Goal: Task Accomplishment & Management: Use online tool/utility

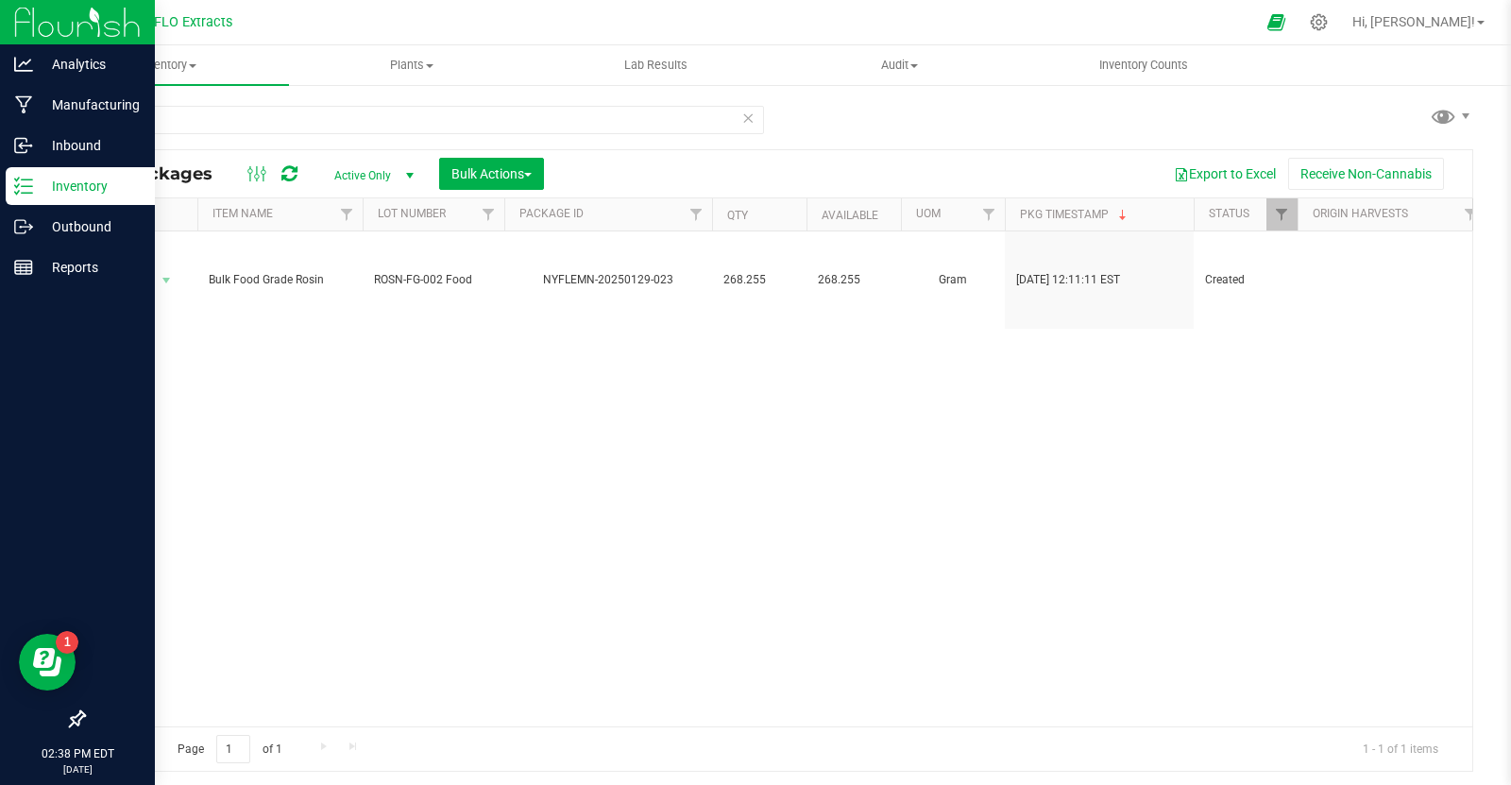
click at [72, 193] on p "Inventory" at bounding box center [89, 186] width 113 height 23
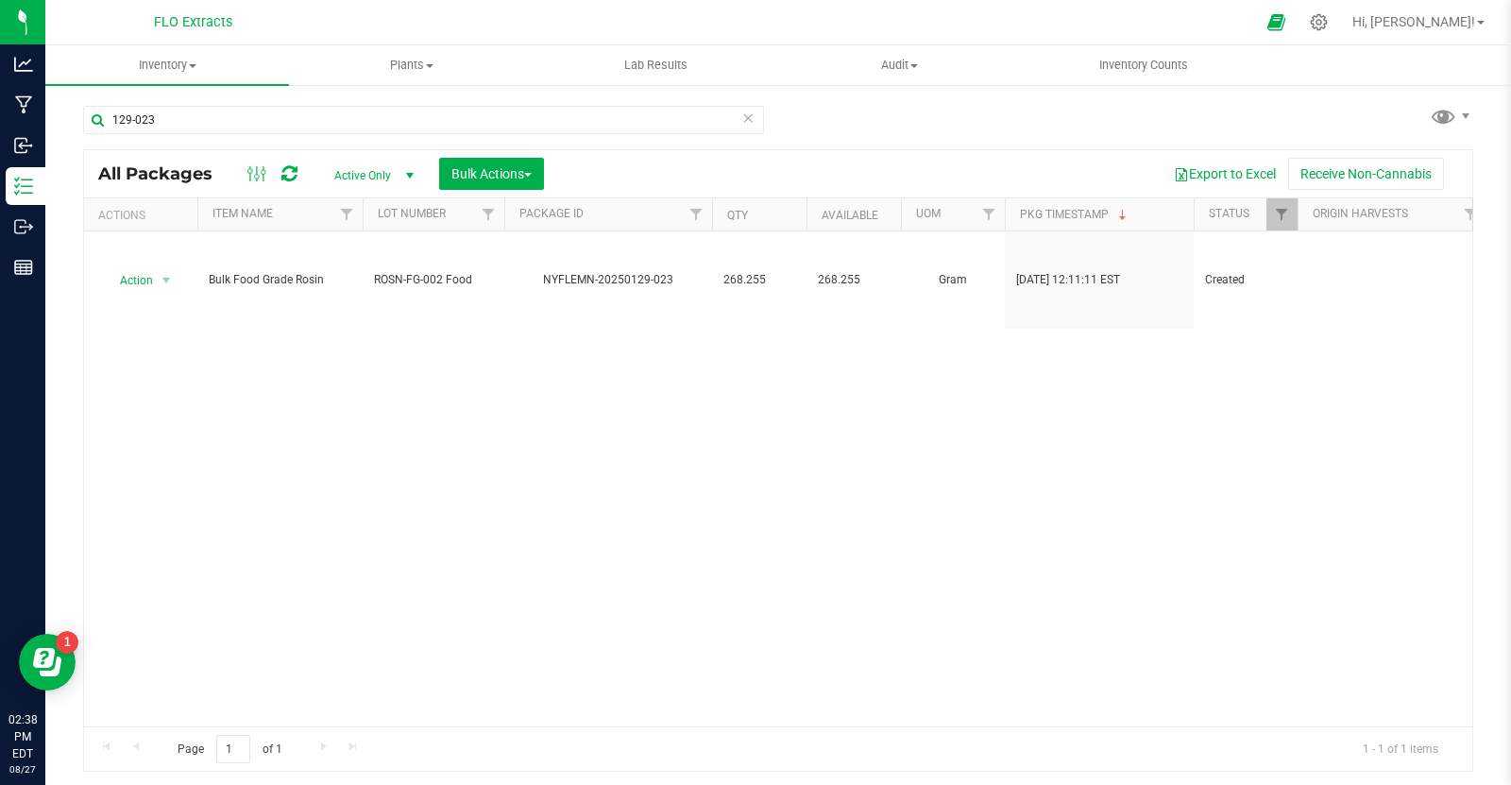
click at [746, 120] on icon at bounding box center [747, 117] width 13 height 23
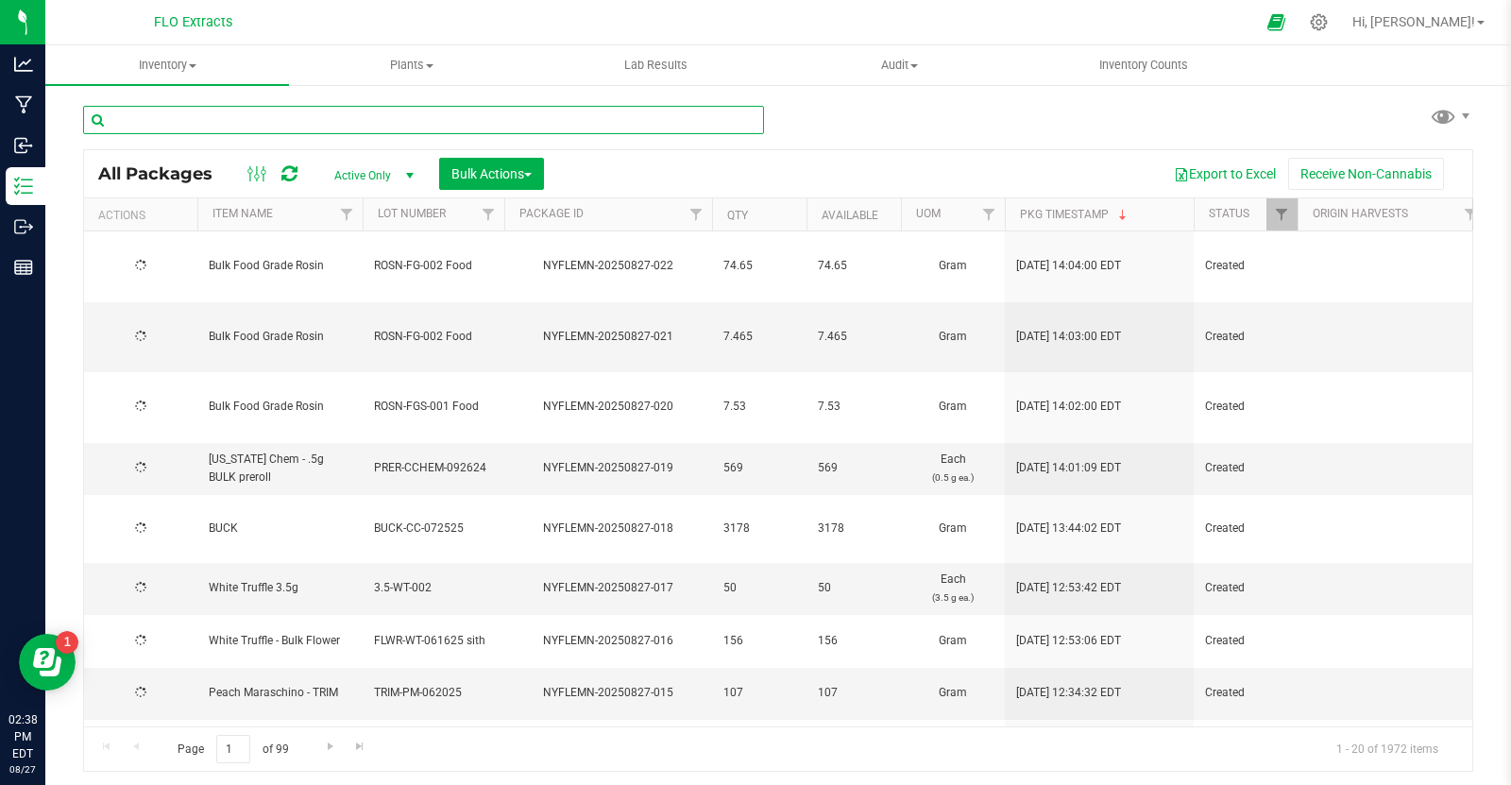
click at [554, 118] on input "text" at bounding box center [423, 120] width 681 height 28
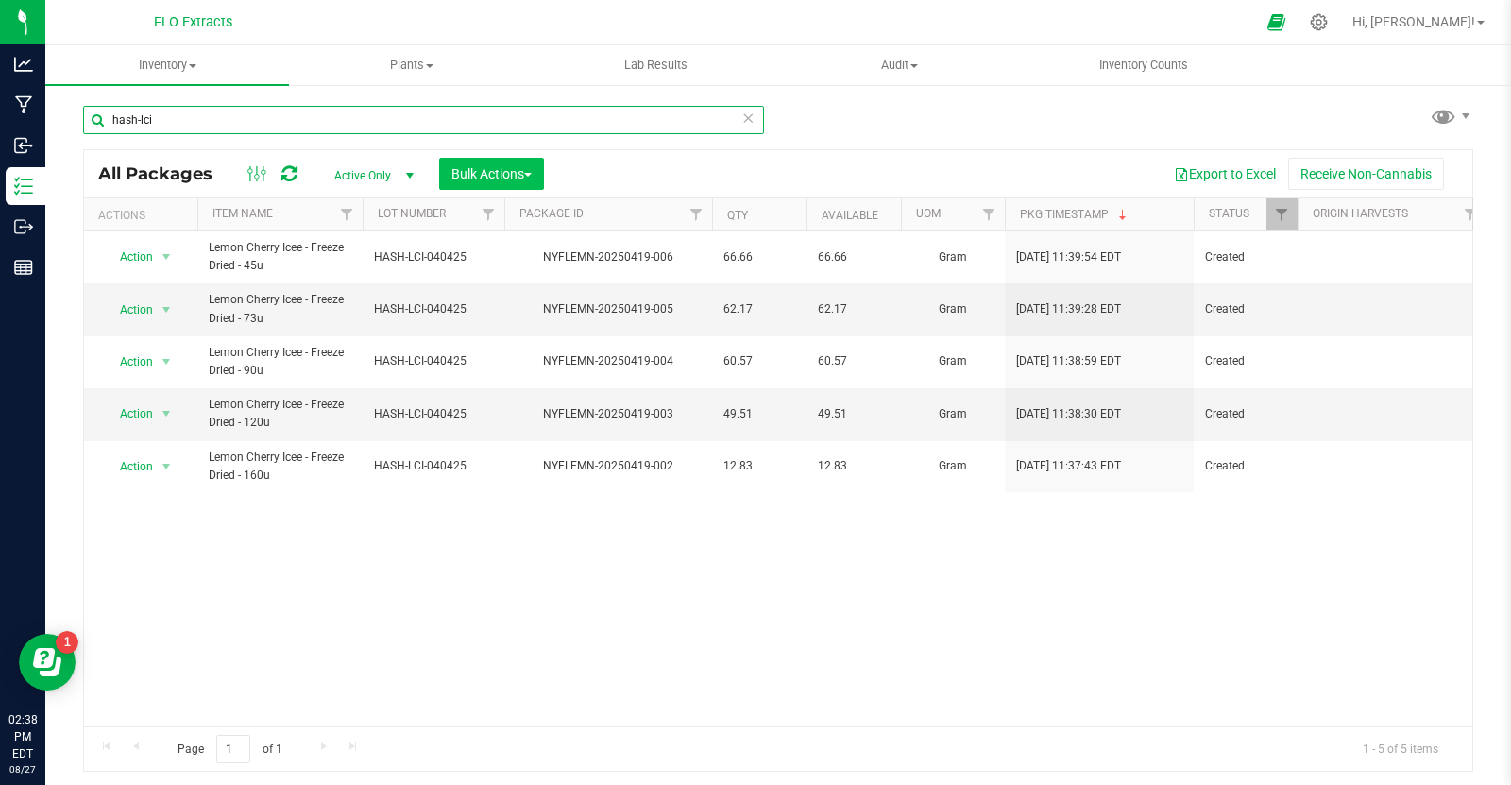
type input "hash-lci"
click at [530, 177] on span "Bulk Actions" at bounding box center [491, 173] width 80 height 15
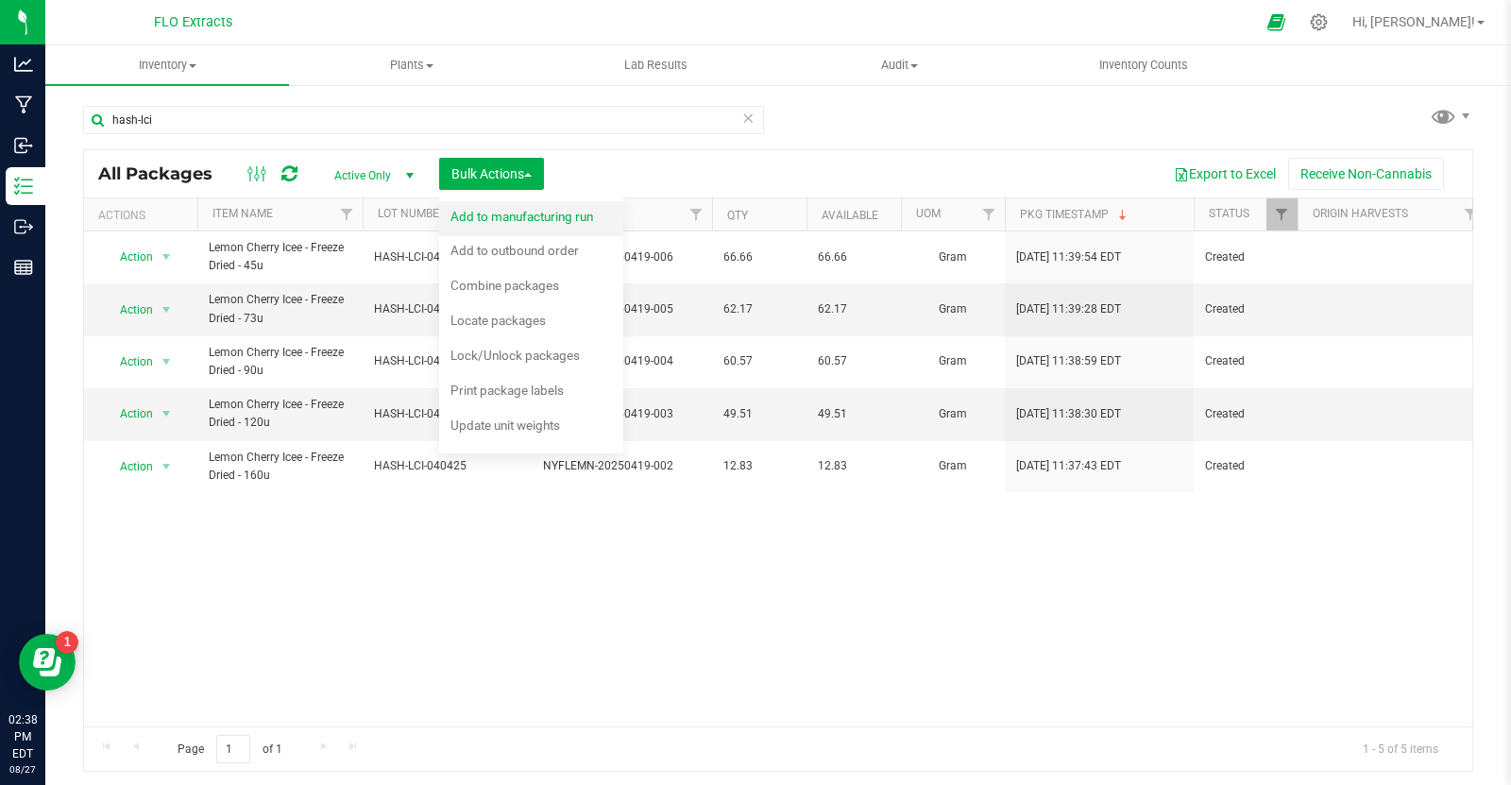
click at [579, 228] on div "Add to manufacturing run" at bounding box center [535, 219] width 168 height 30
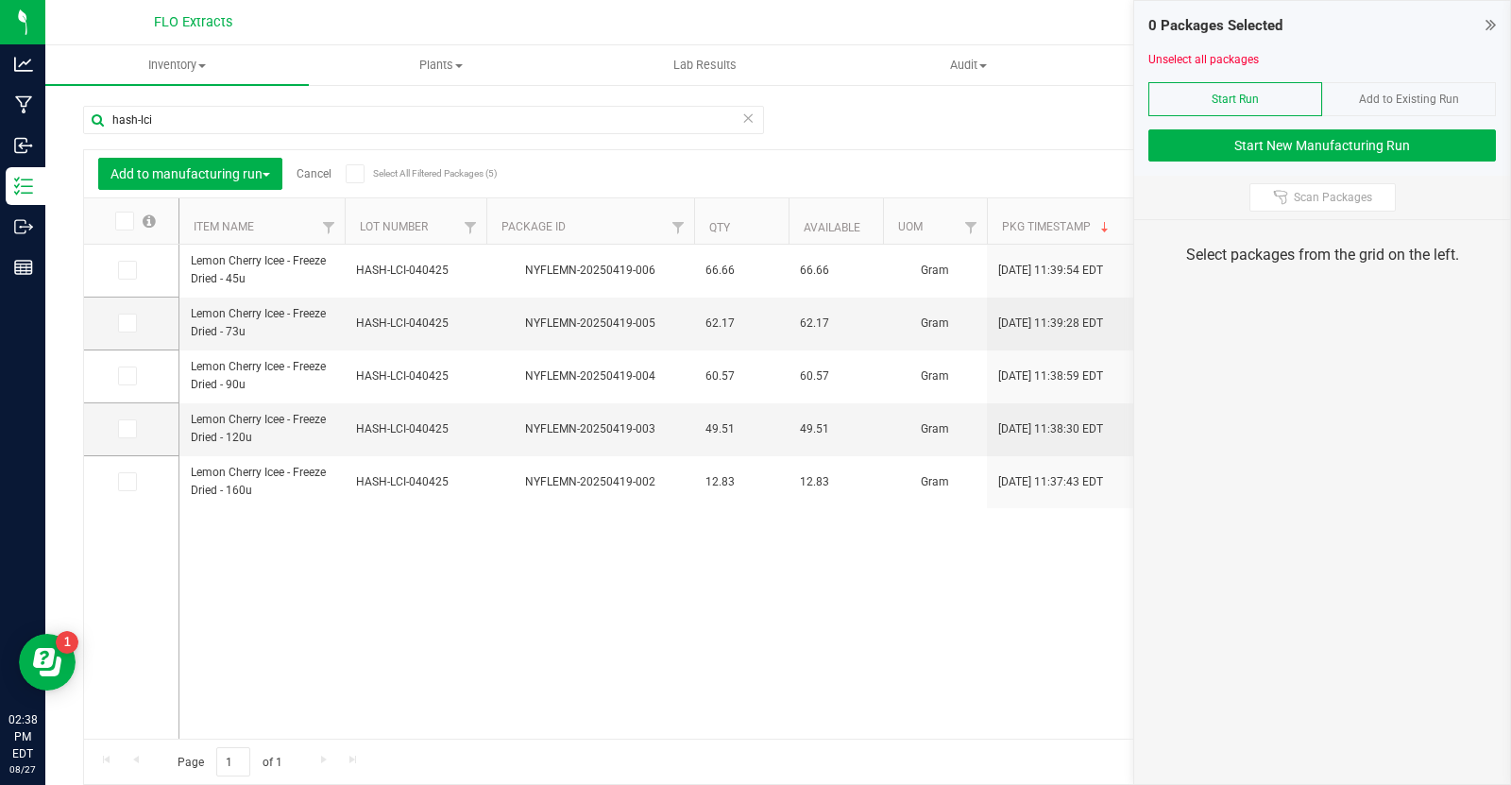
click at [121, 221] on icon at bounding box center [123, 221] width 12 height 0
click at [0, 0] on input "checkbox" at bounding box center [0, 0] width 0 height 0
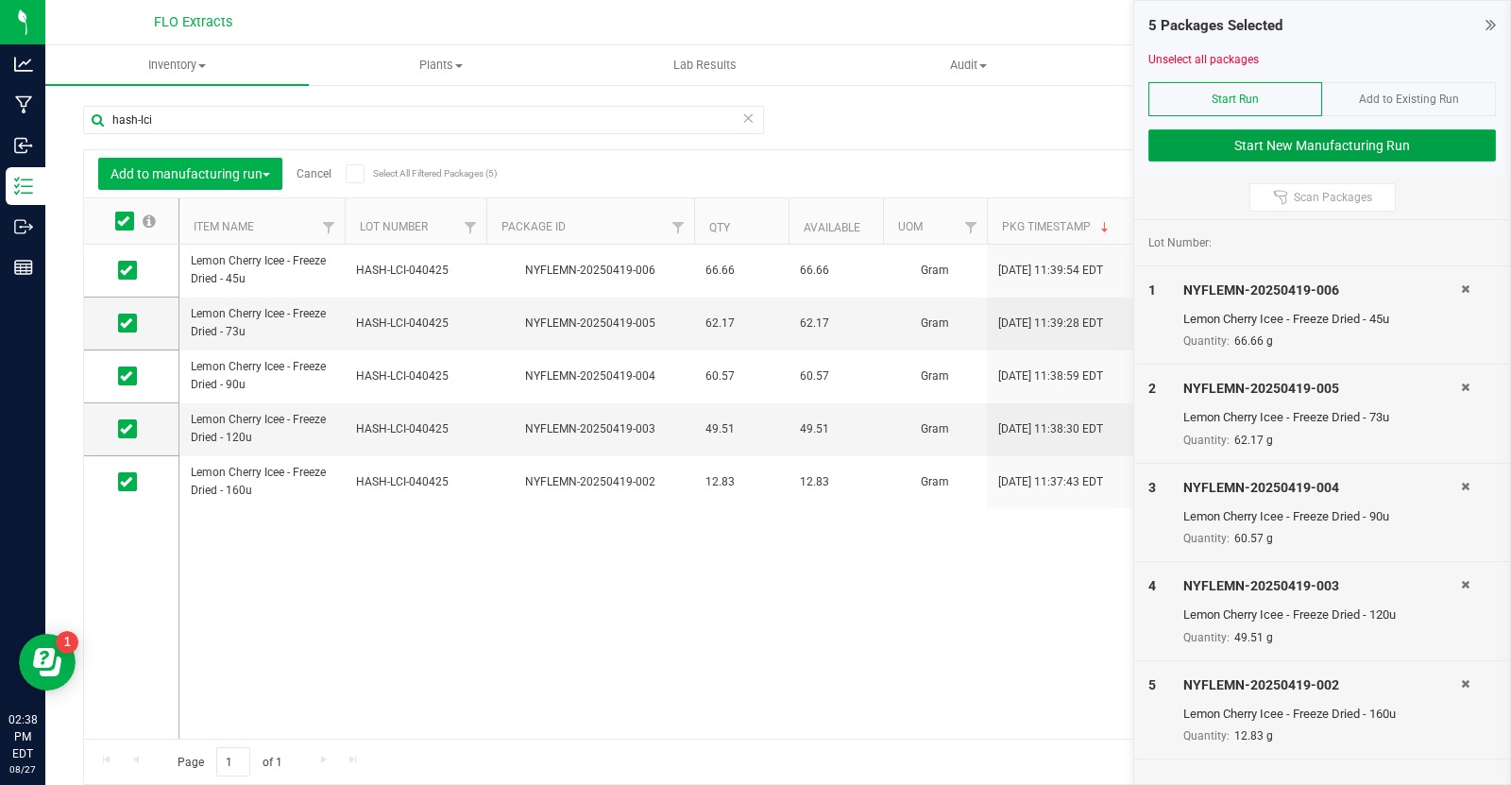
click at [1165, 149] on button "Start New Manufacturing Run" at bounding box center [1322, 145] width 348 height 32
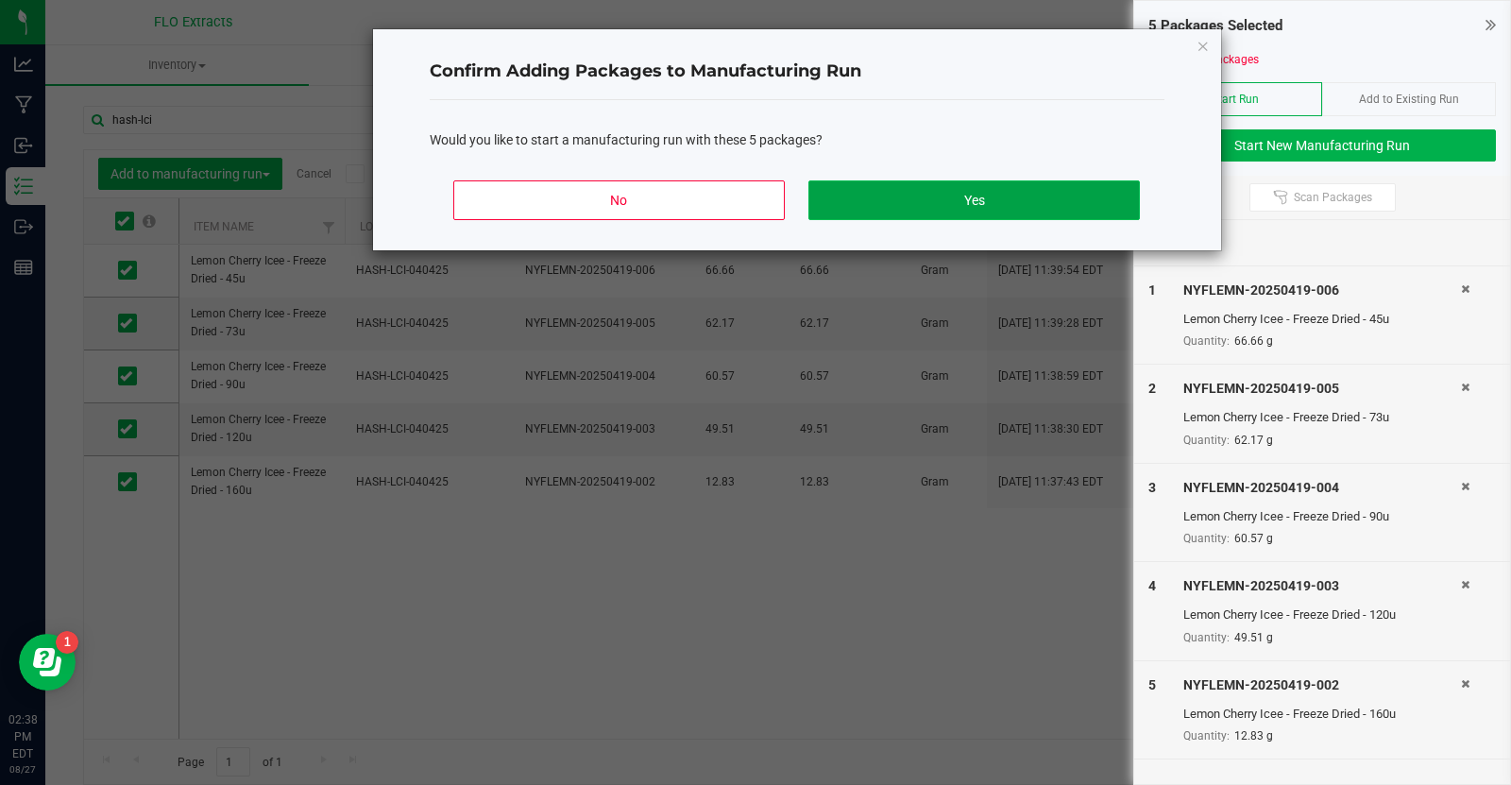
click at [1021, 192] on button "Yes" at bounding box center [973, 200] width 331 height 40
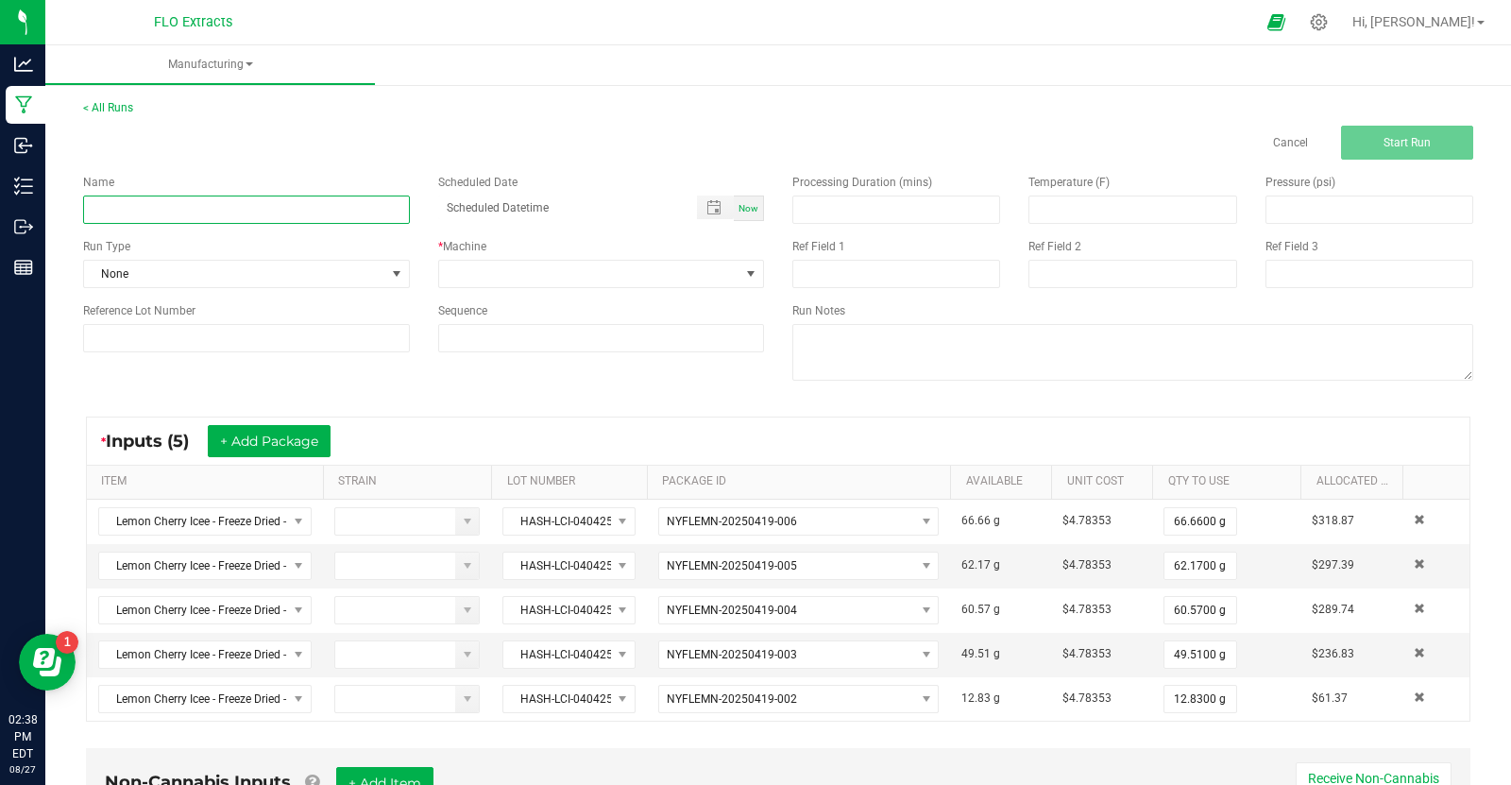
click at [204, 200] on input at bounding box center [246, 210] width 327 height 28
click at [143, 209] on input "ROSN-LCI0082725" at bounding box center [246, 210] width 327 height 28
type input "ROSN-LCI-082725"
click at [748, 209] on span "Now" at bounding box center [749, 208] width 20 height 10
type input "[DATE] 2:39 PM"
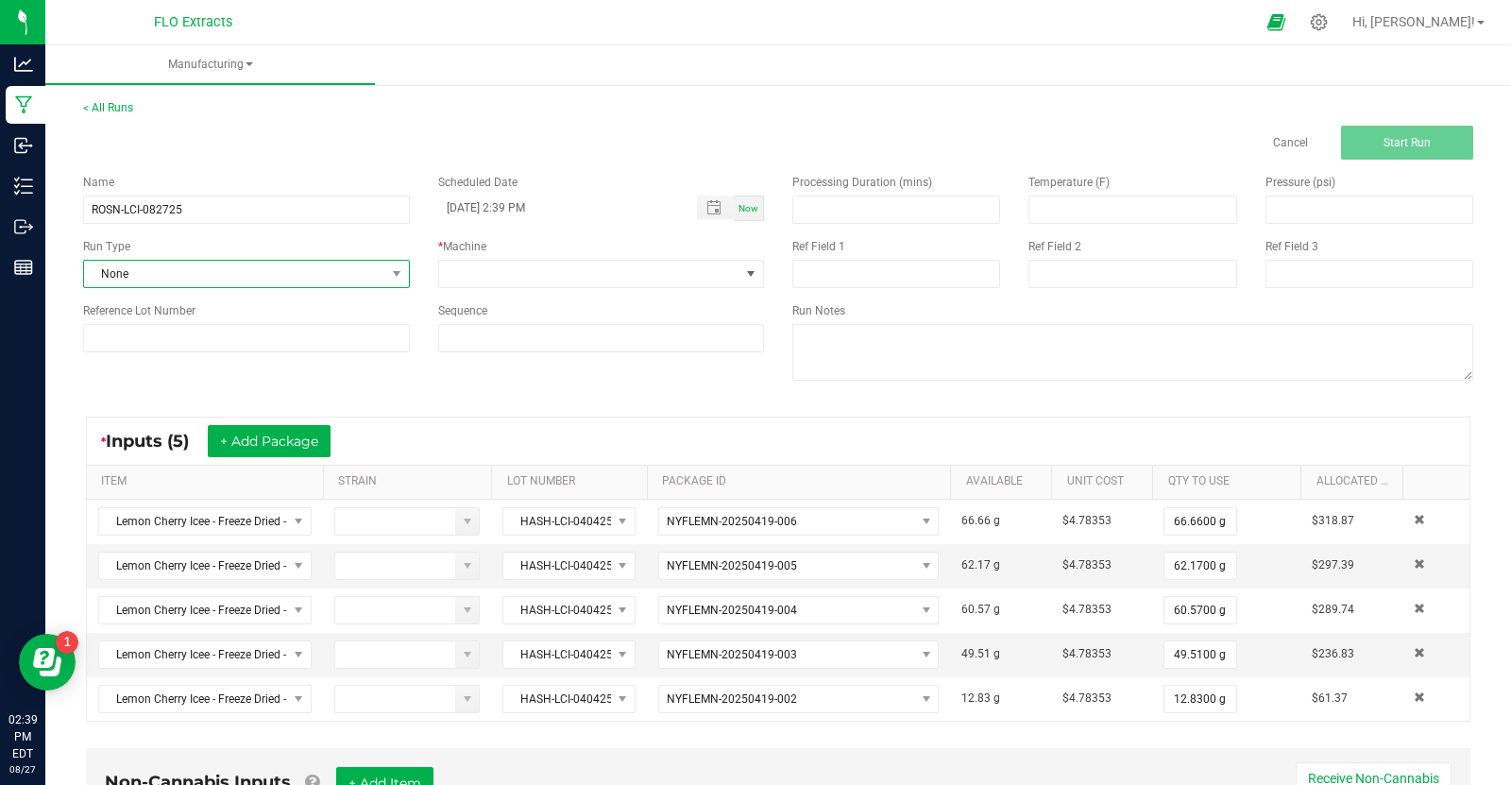
click at [356, 275] on span "None" at bounding box center [234, 274] width 301 height 26
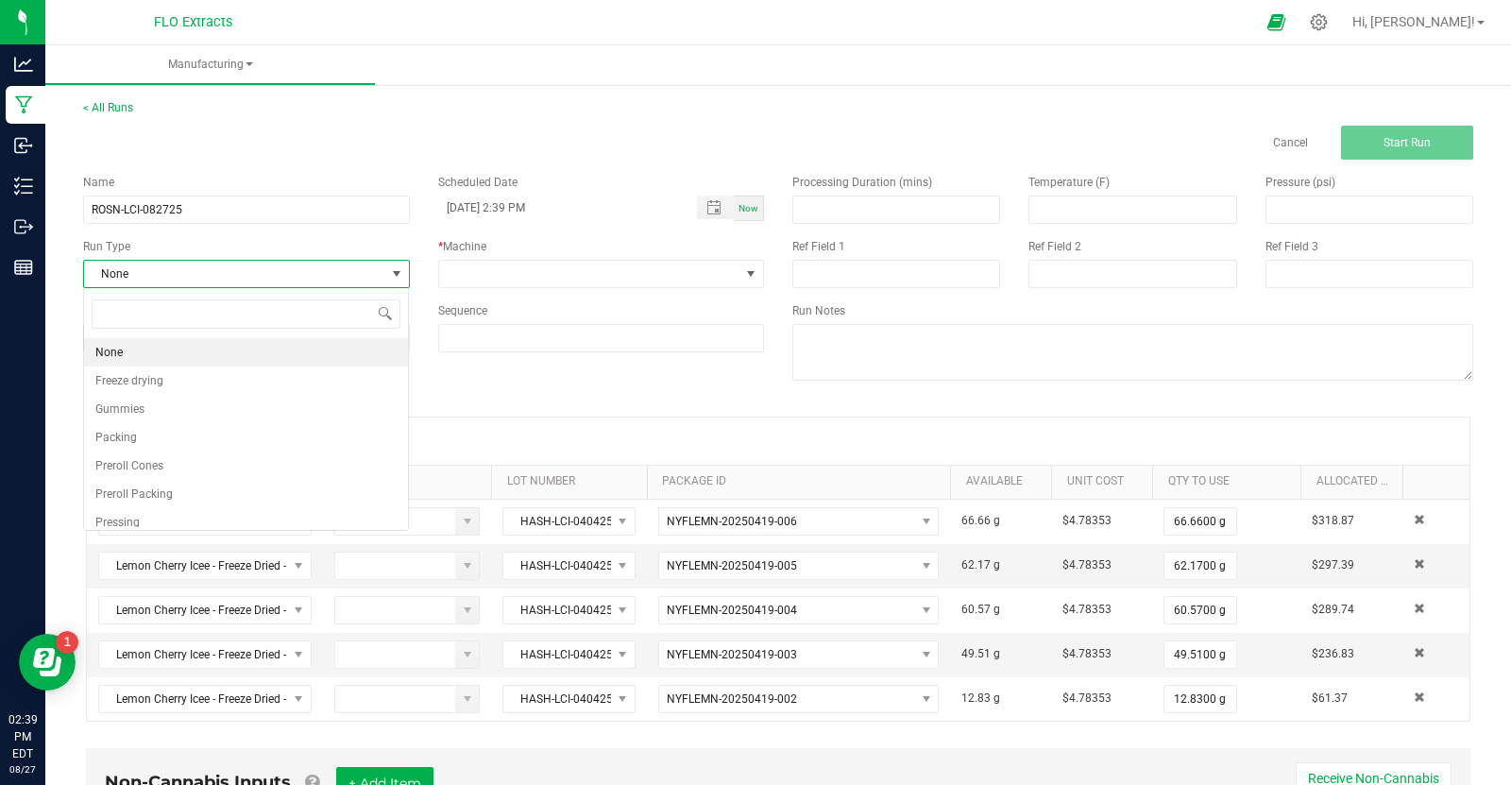
scroll to position [27, 326]
click at [230, 510] on li "Pressing" at bounding box center [246, 522] width 324 height 28
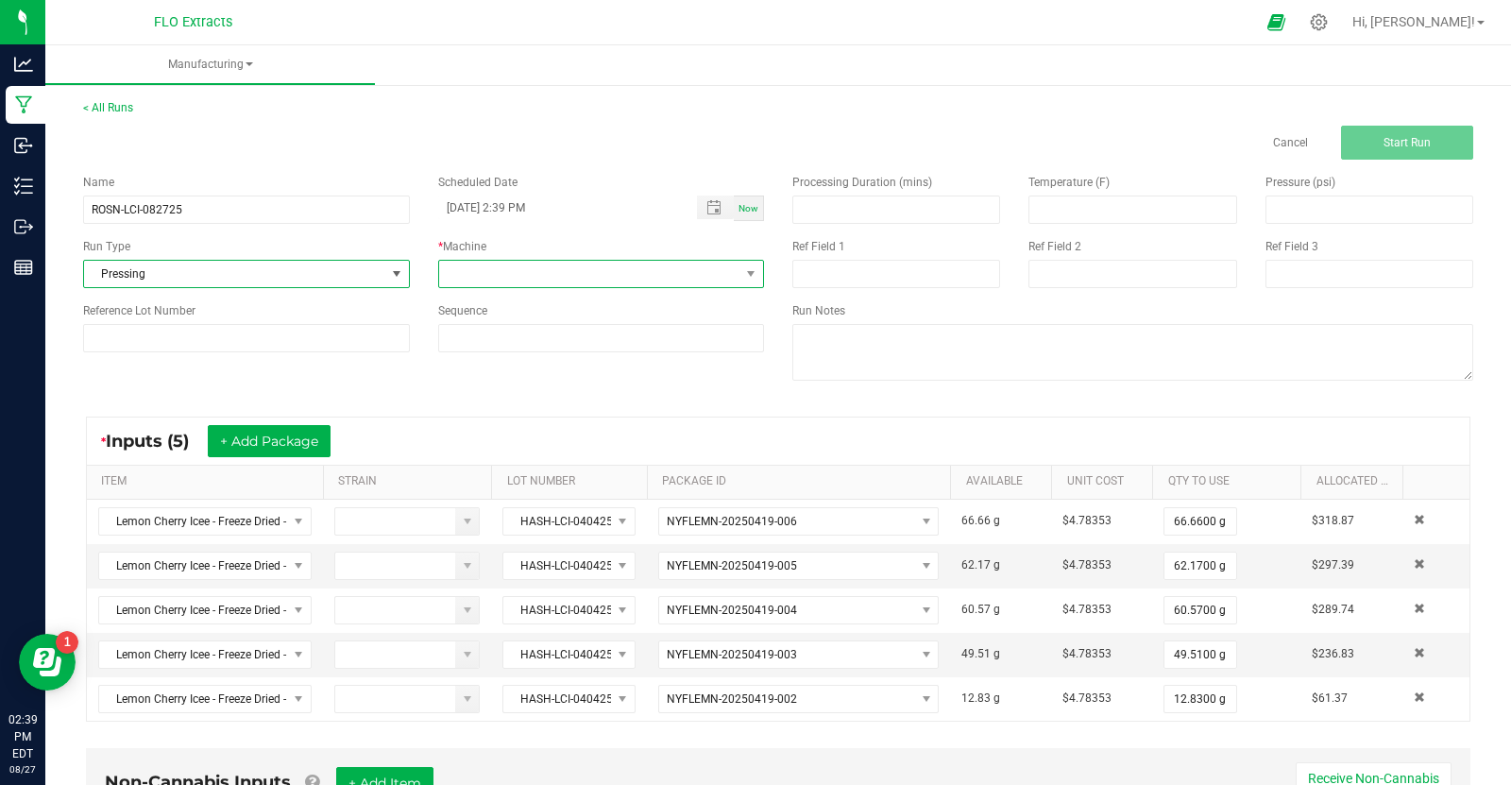
click at [676, 269] on span at bounding box center [589, 274] width 301 height 26
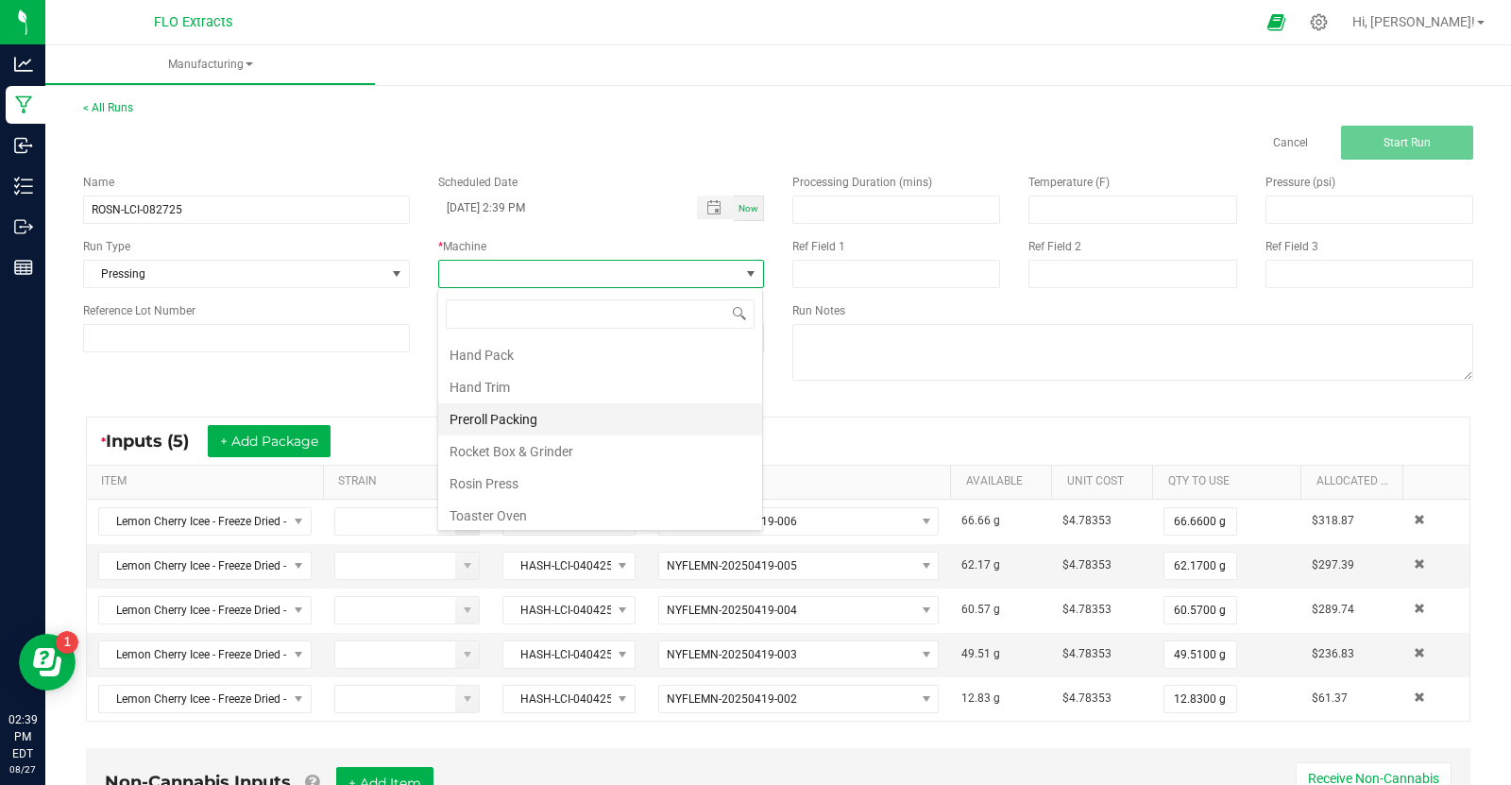
scroll to position [97, 0]
click at [538, 486] on li "Rosin Press" at bounding box center [600, 482] width 324 height 32
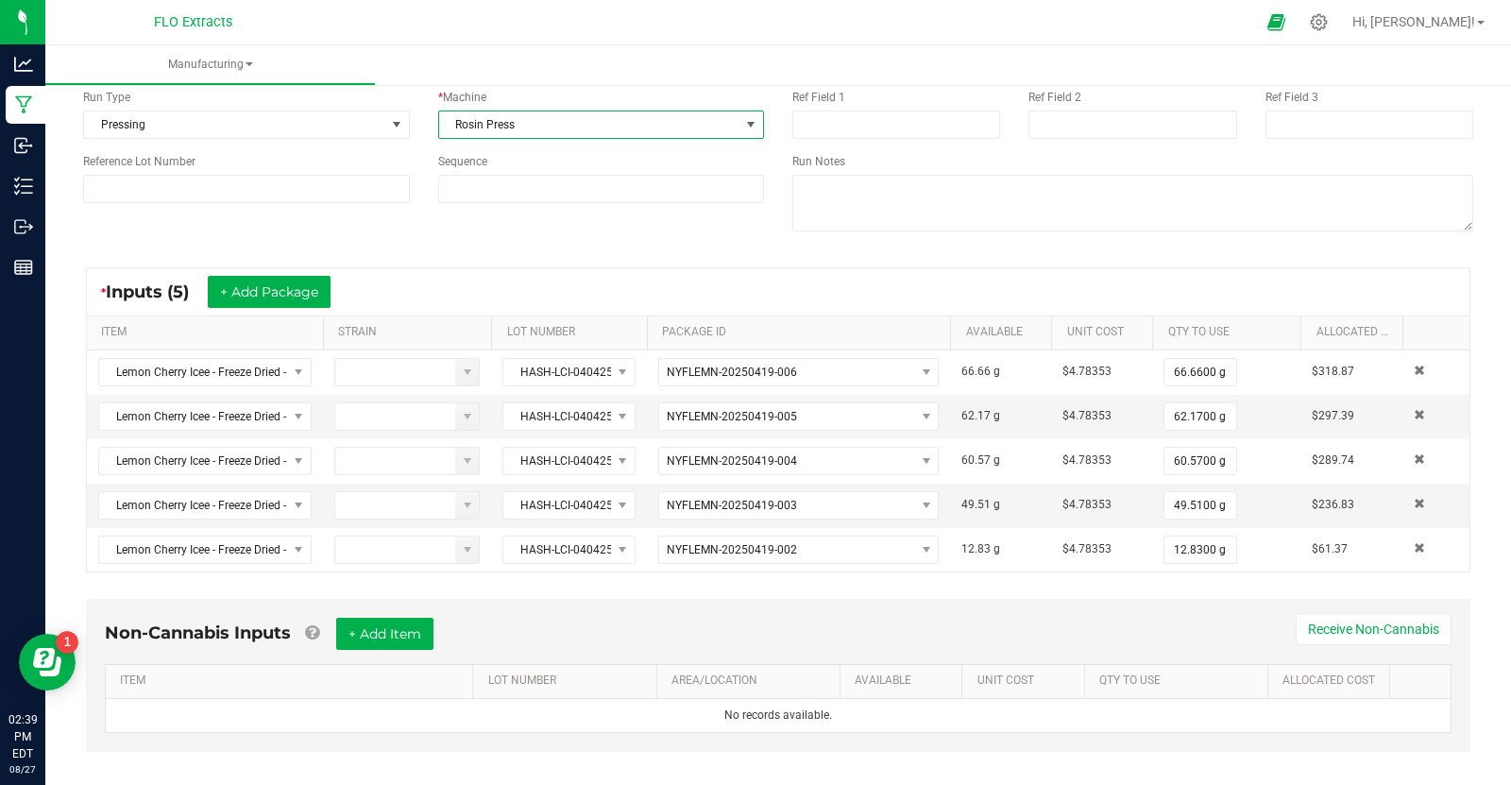
scroll to position [162, 0]
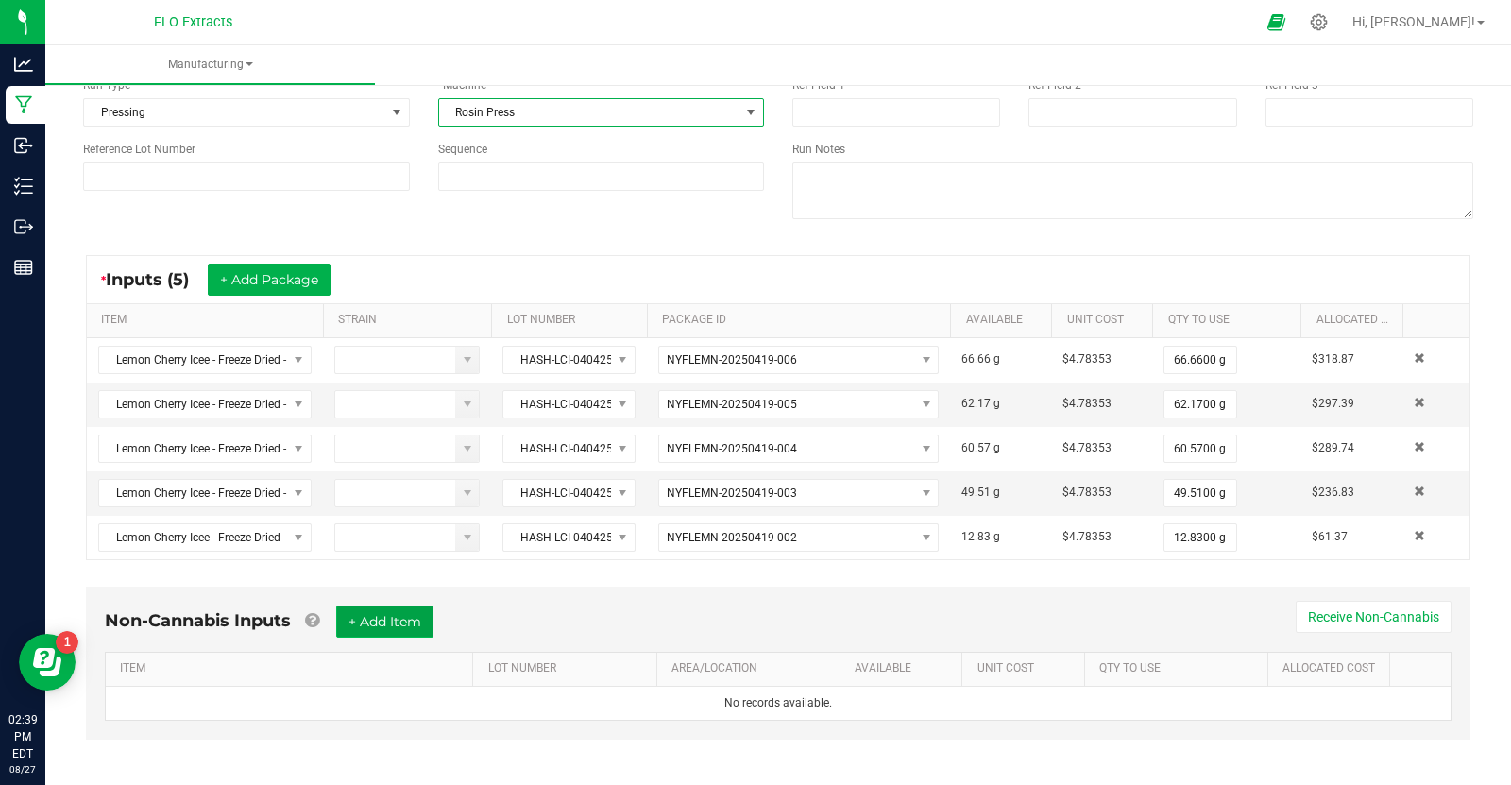
click at [402, 620] on button "+ Add Item" at bounding box center [384, 621] width 97 height 32
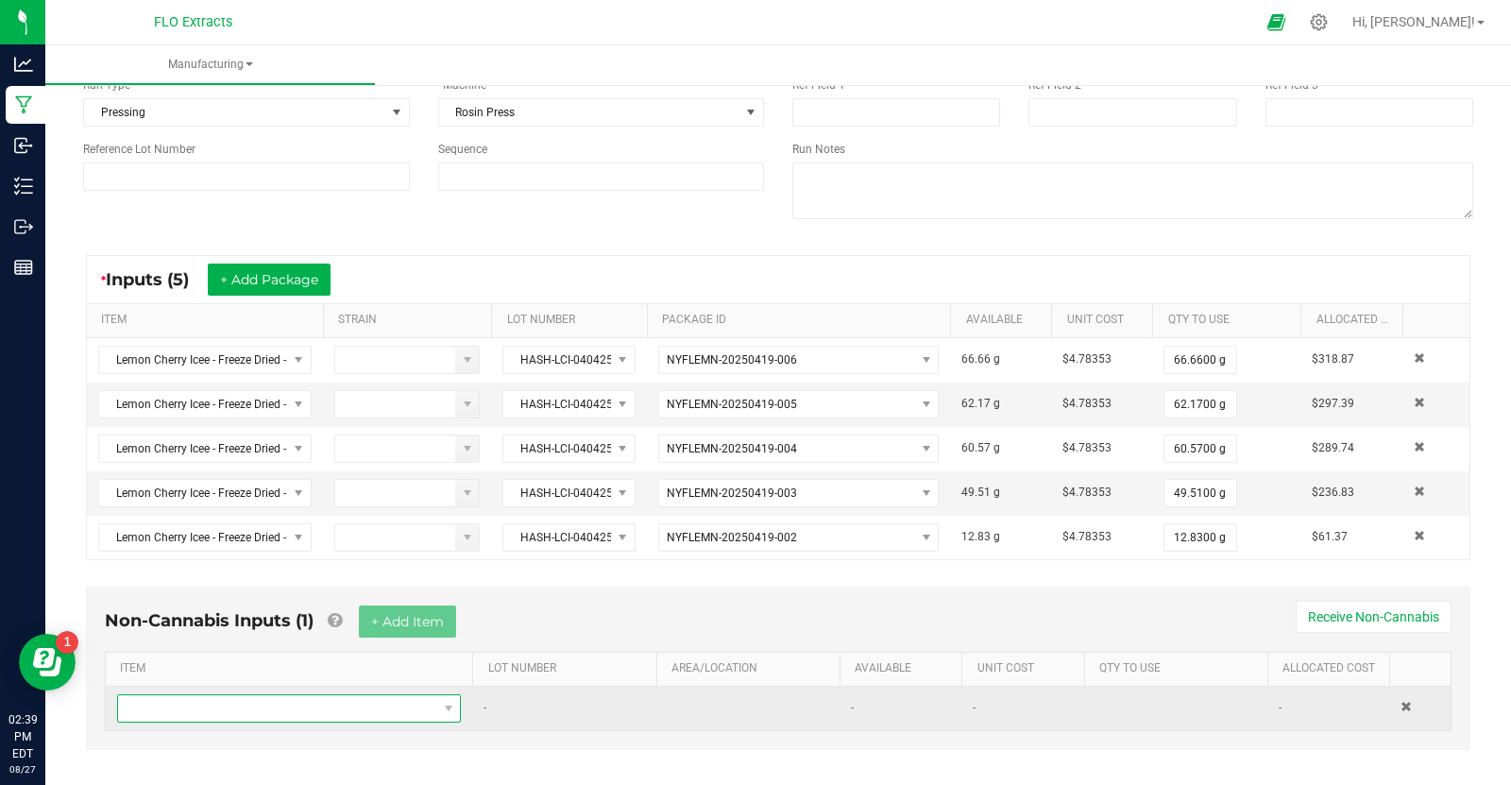
click at [244, 697] on span "NO DATA FOUND" at bounding box center [277, 708] width 318 height 26
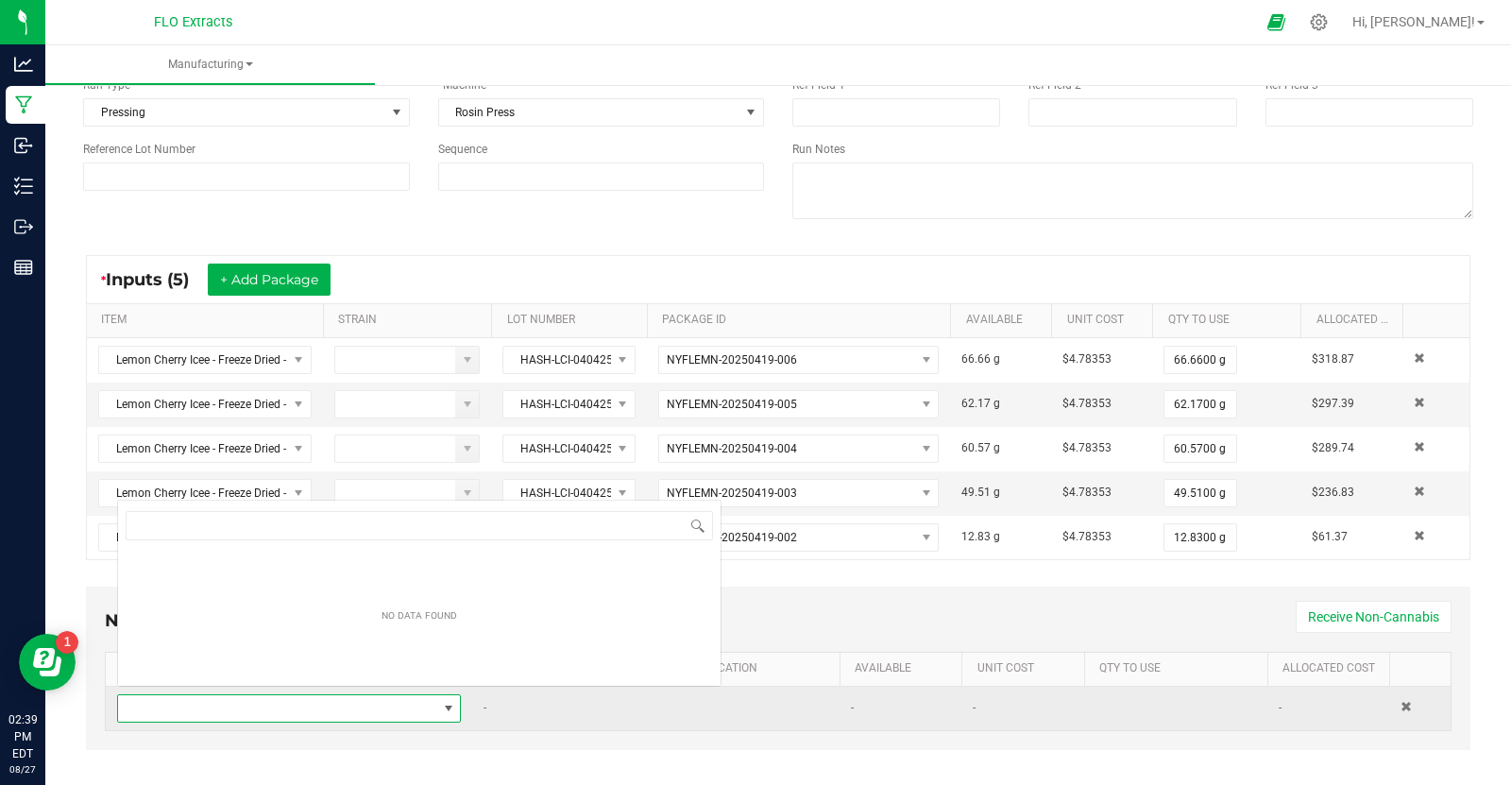
scroll to position [27, 345]
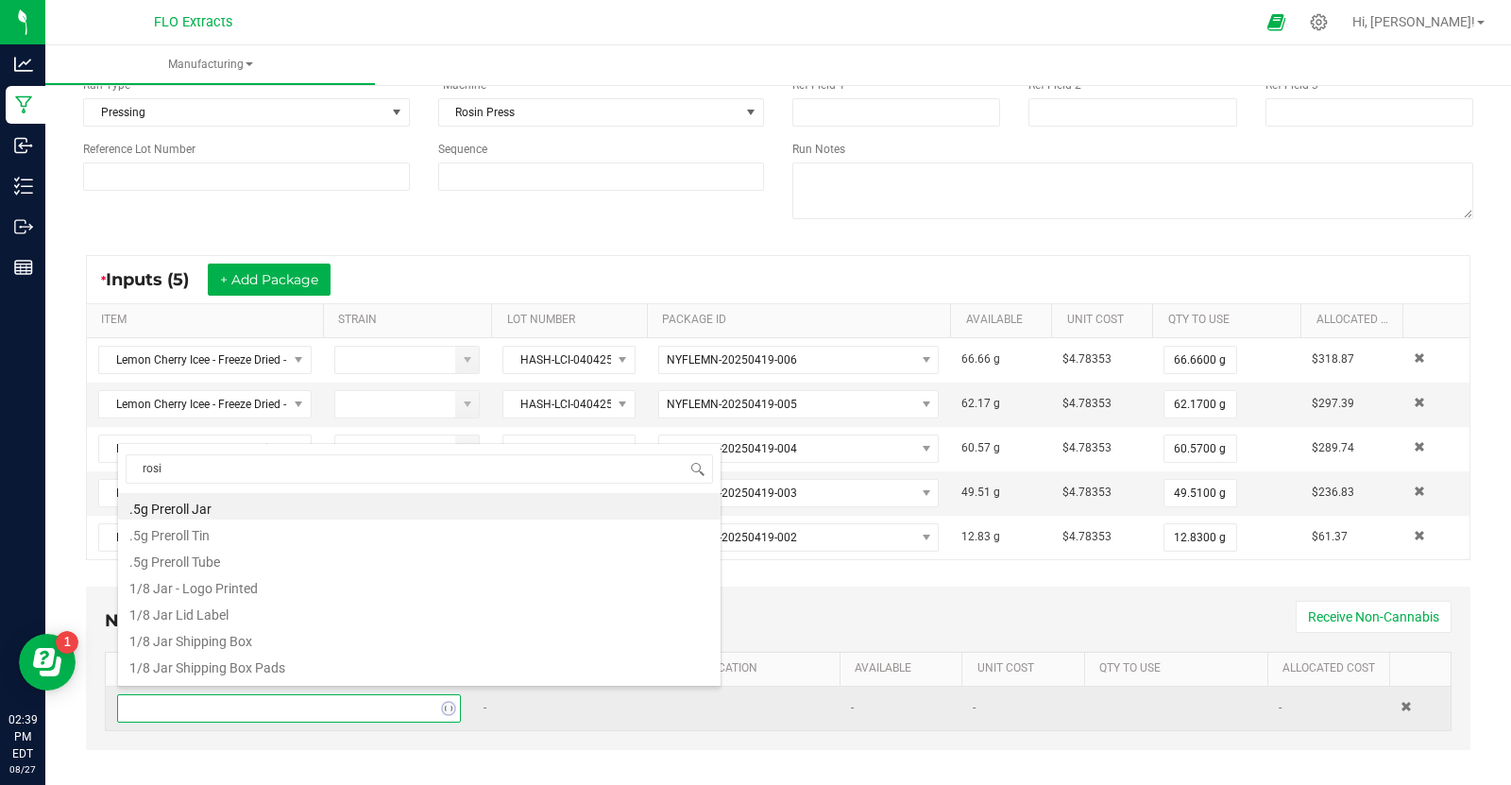
type input "rosin"
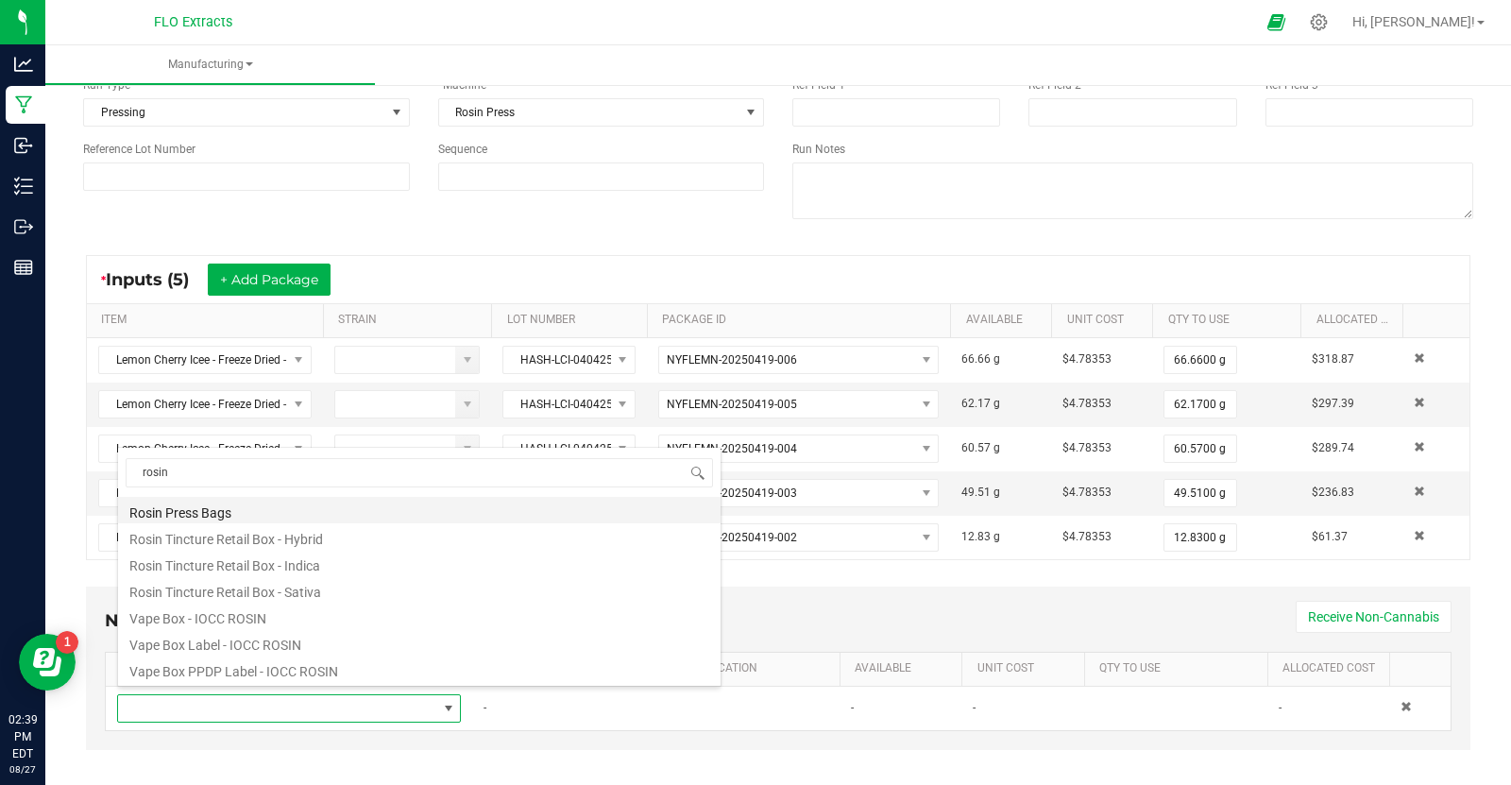
click at [226, 512] on li "Rosin Press Bags" at bounding box center [419, 510] width 603 height 26
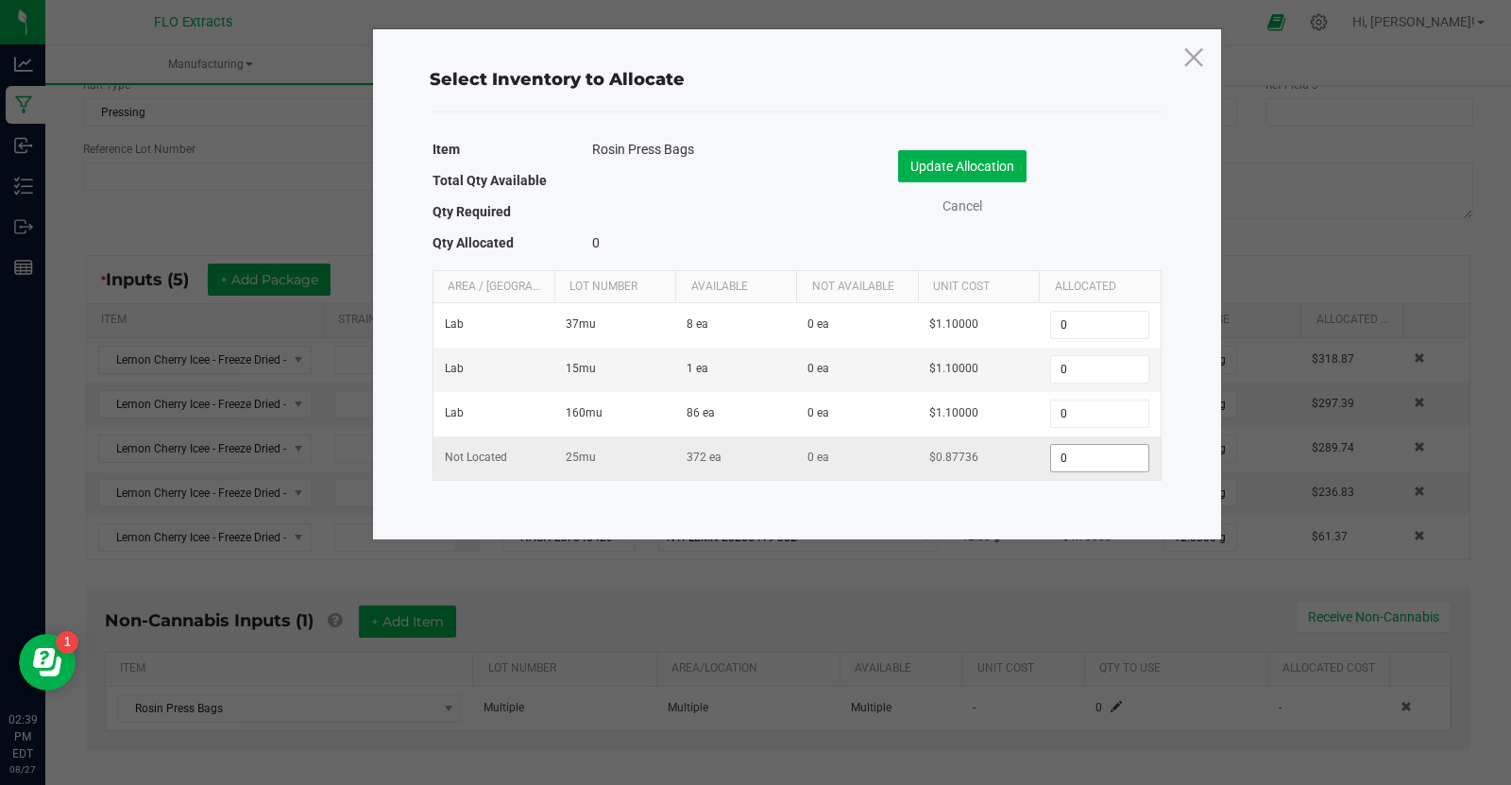
click at [1078, 452] on input "0" at bounding box center [1099, 458] width 96 height 26
type input "16"
click at [944, 158] on button "Update Allocation" at bounding box center [962, 166] width 128 height 32
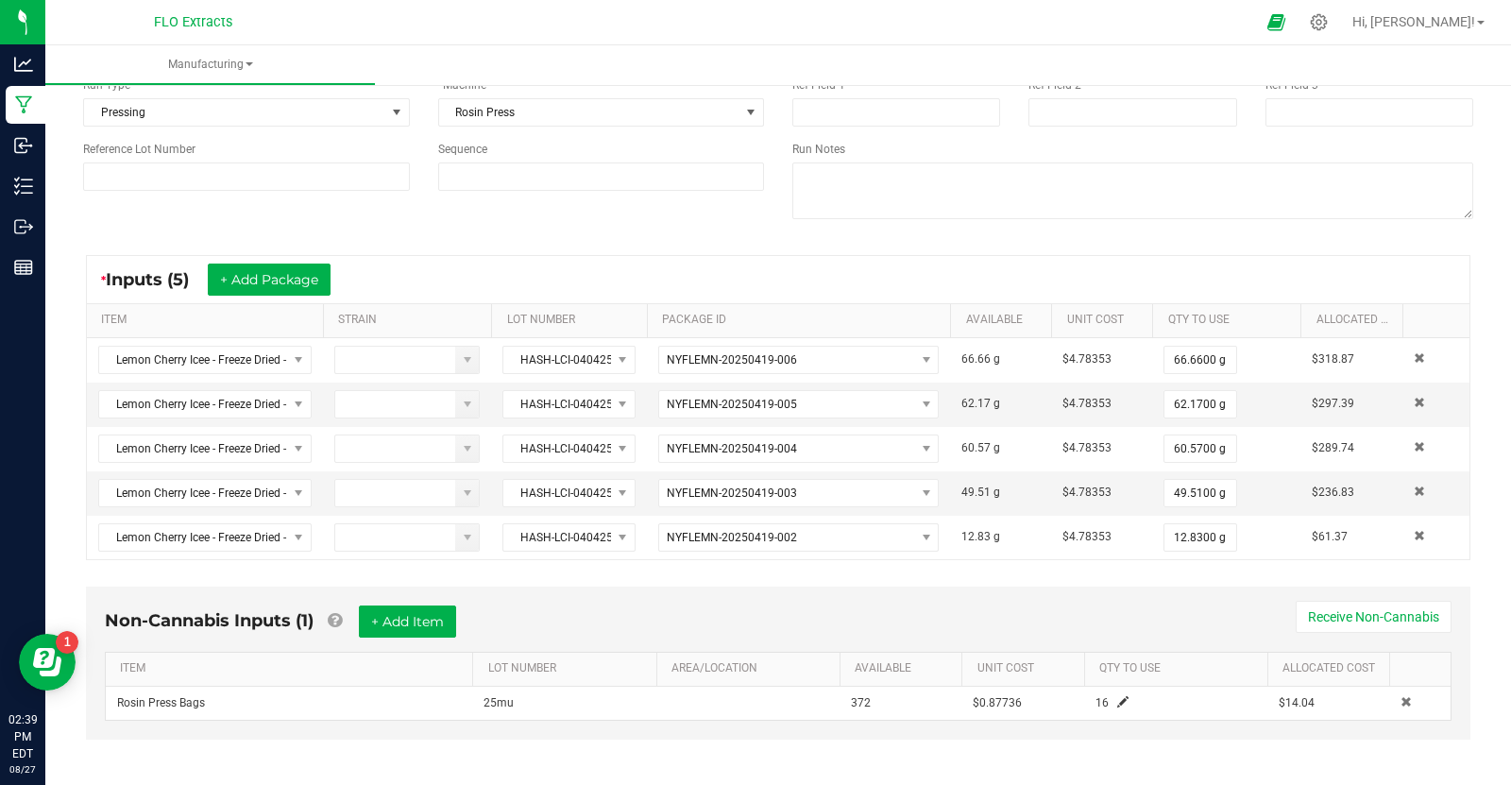
scroll to position [0, 0]
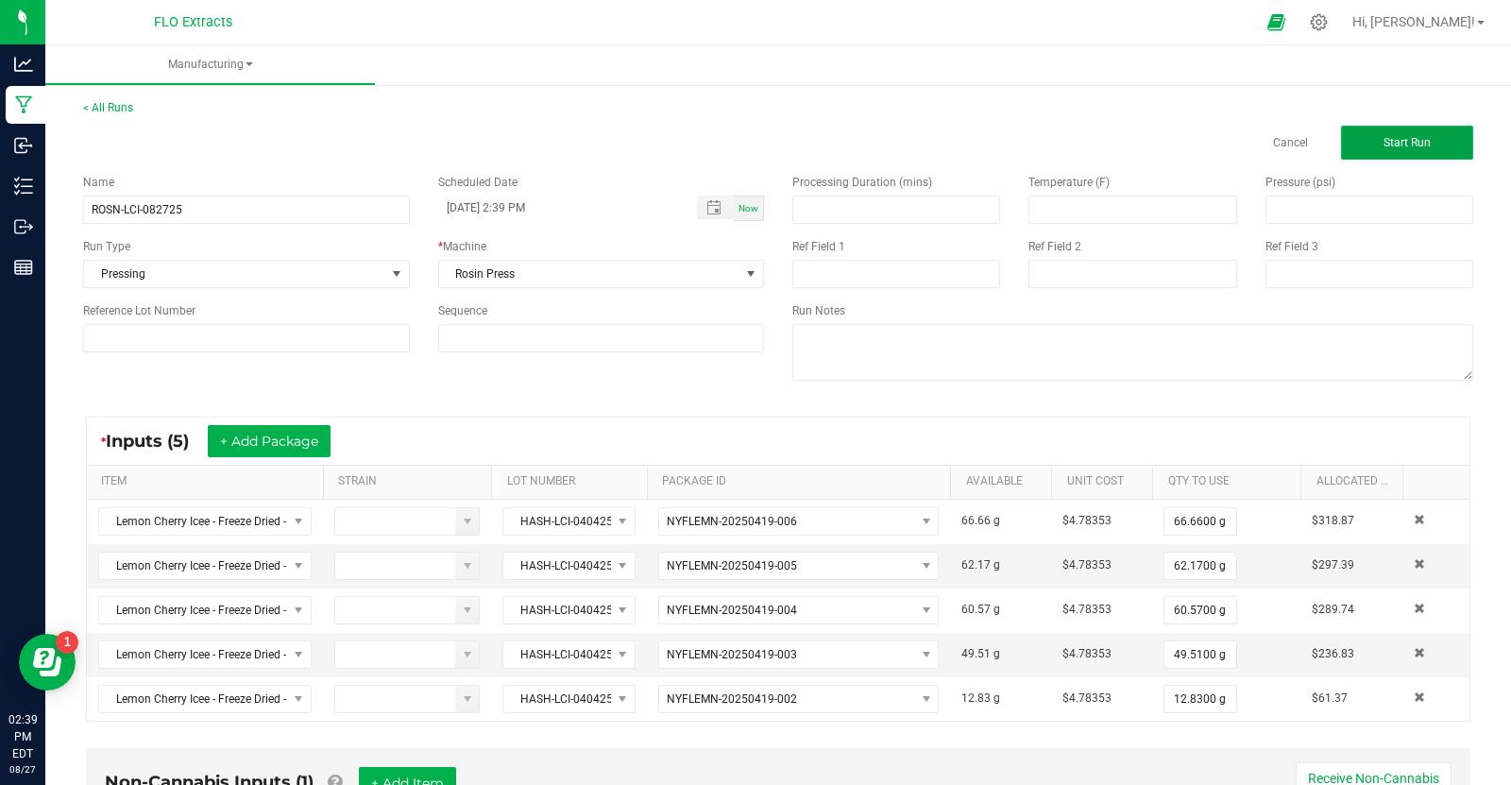
click at [1431, 154] on button "Start Run" at bounding box center [1407, 143] width 132 height 34
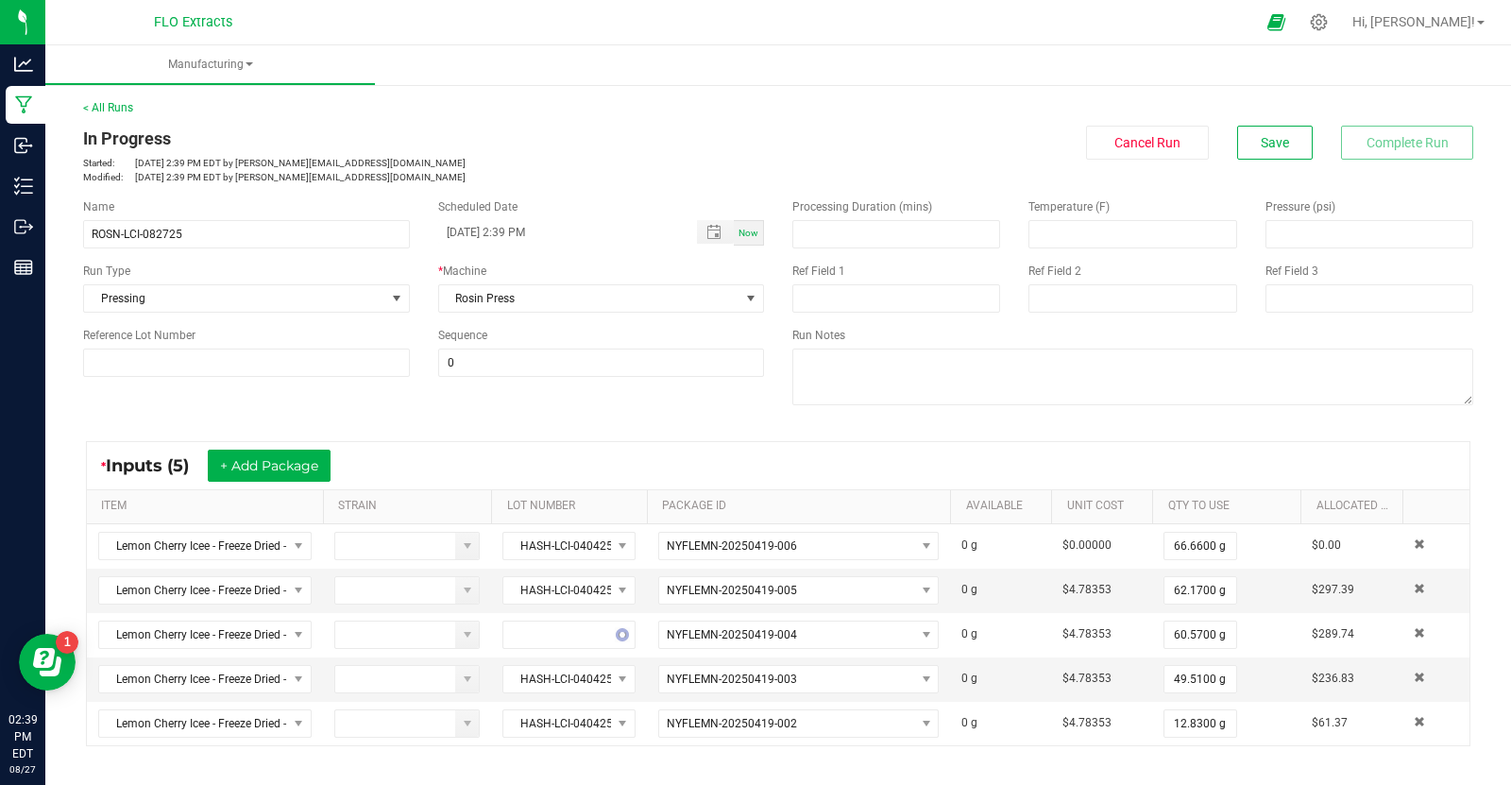
scroll to position [532, 0]
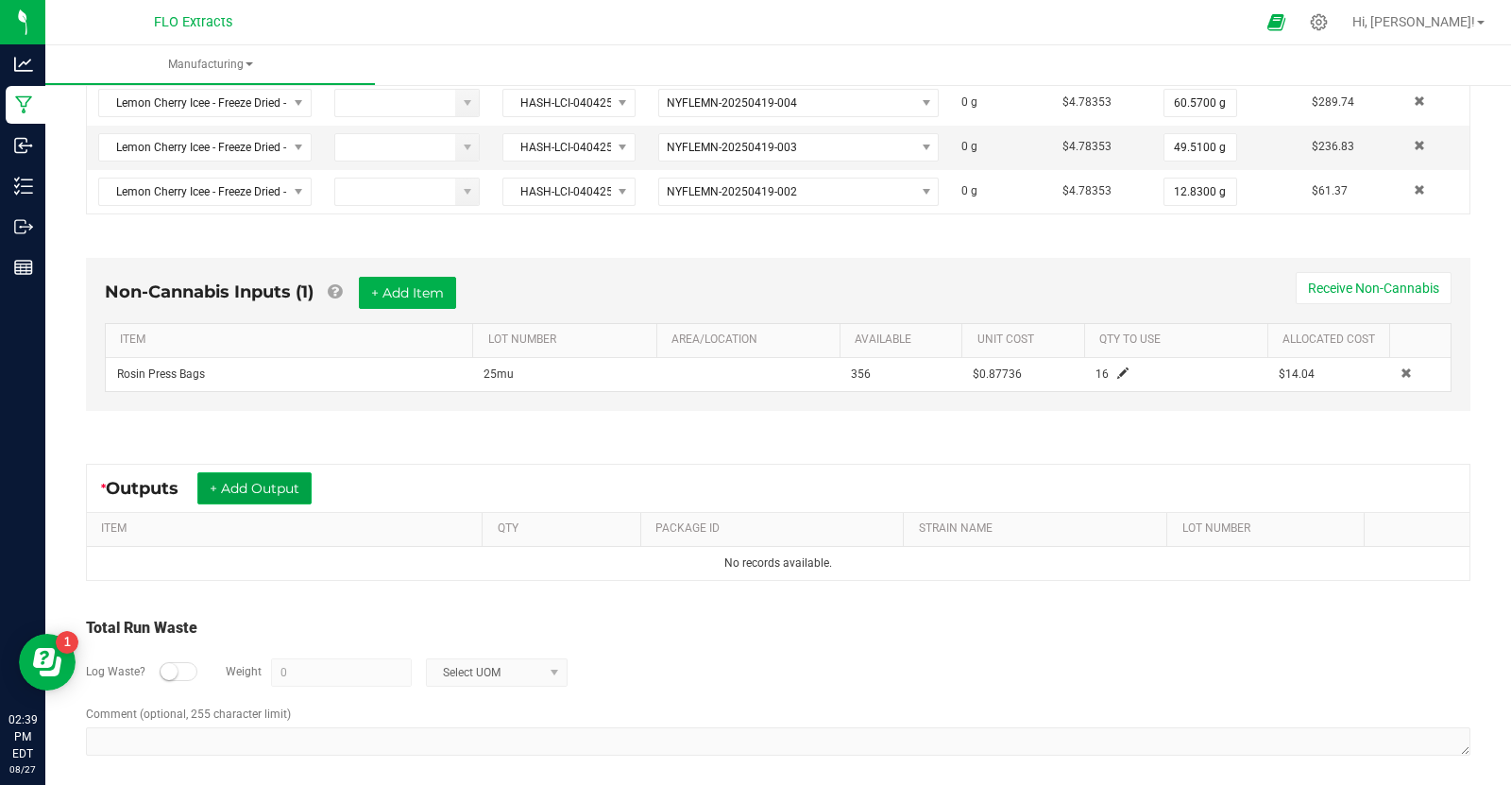
click at [245, 484] on button "+ Add Output" at bounding box center [254, 488] width 114 height 32
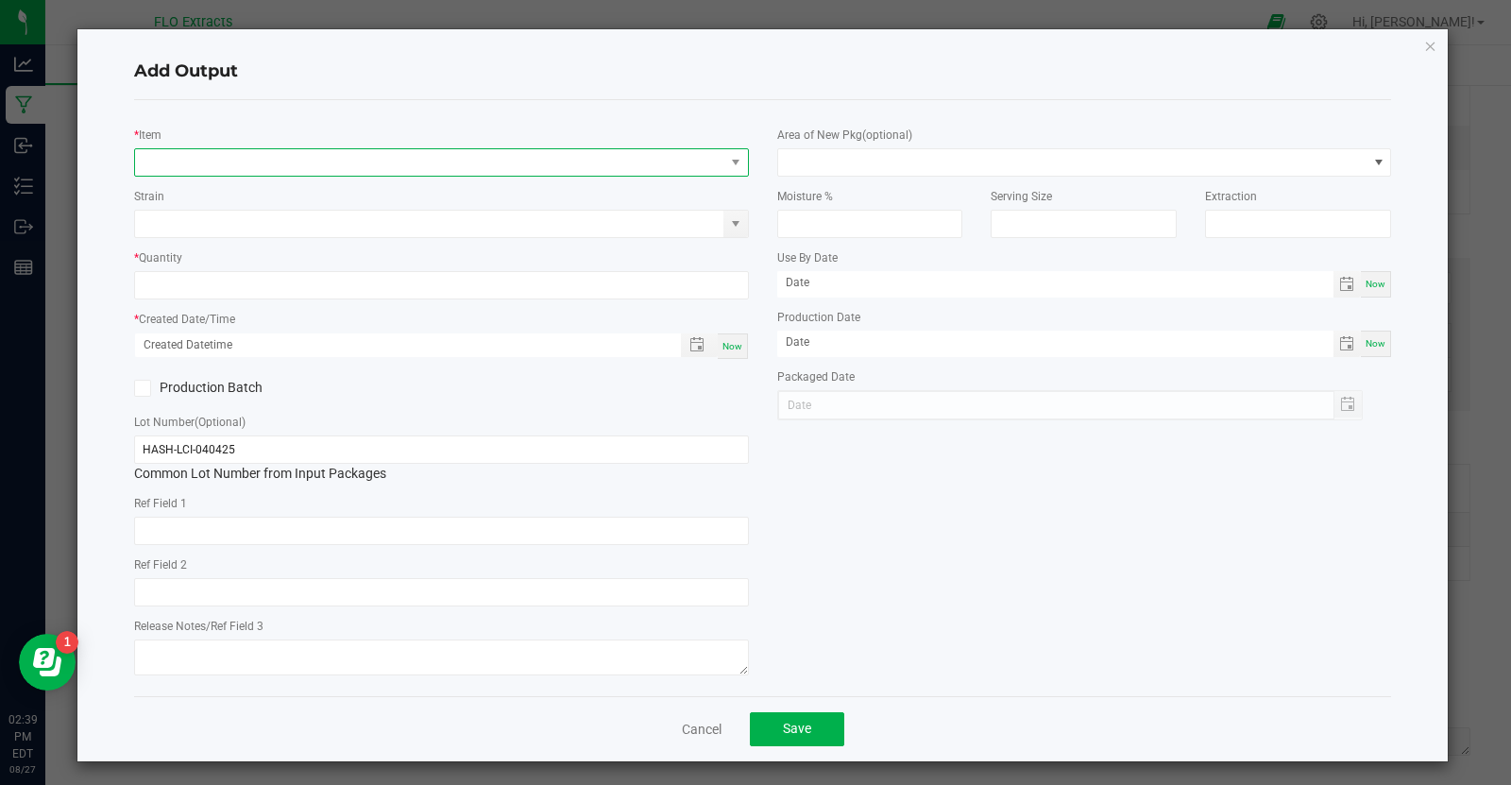
click at [189, 160] on span "NO DATA FOUND" at bounding box center [429, 162] width 589 height 26
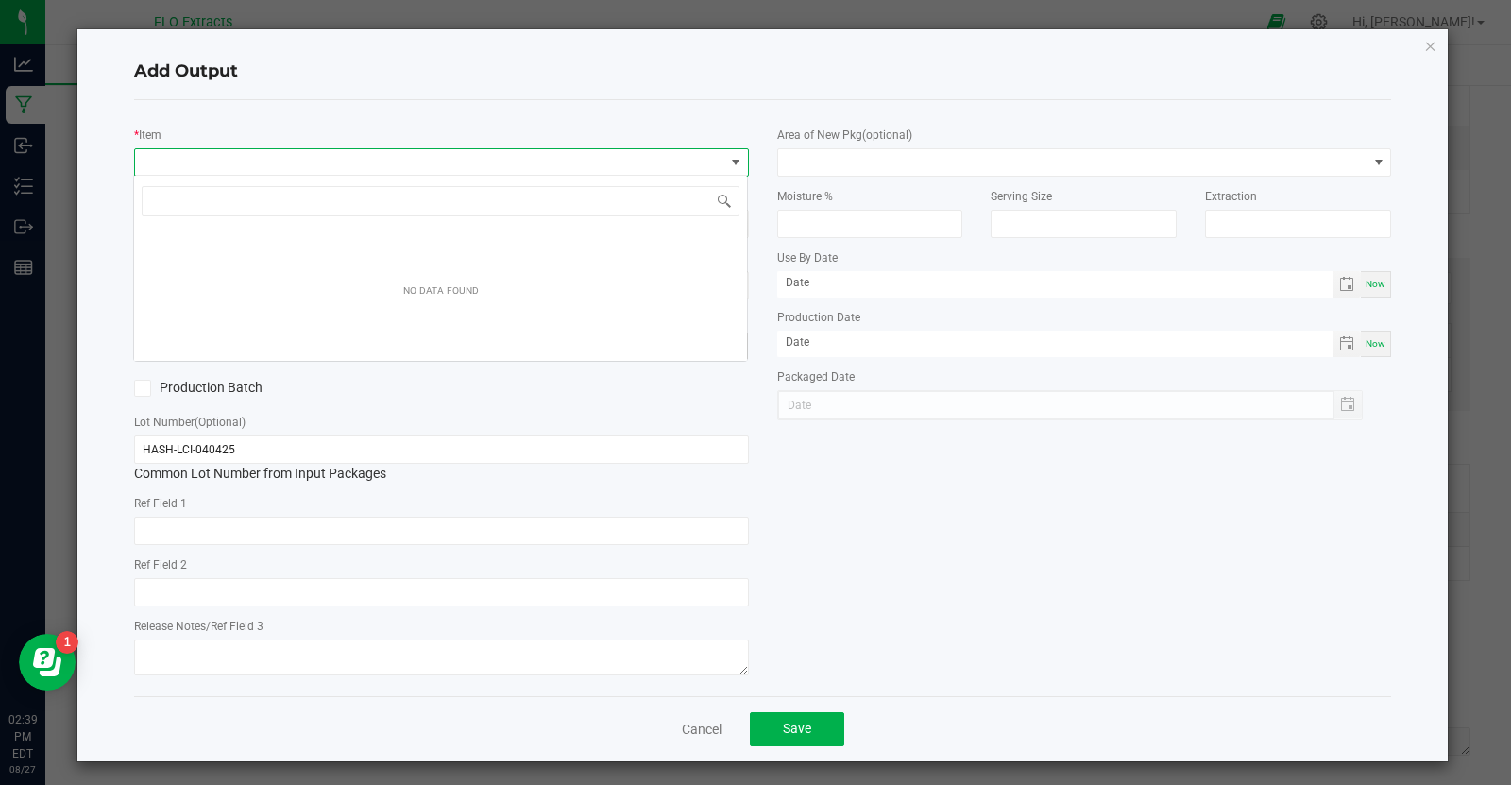
scroll to position [27, 615]
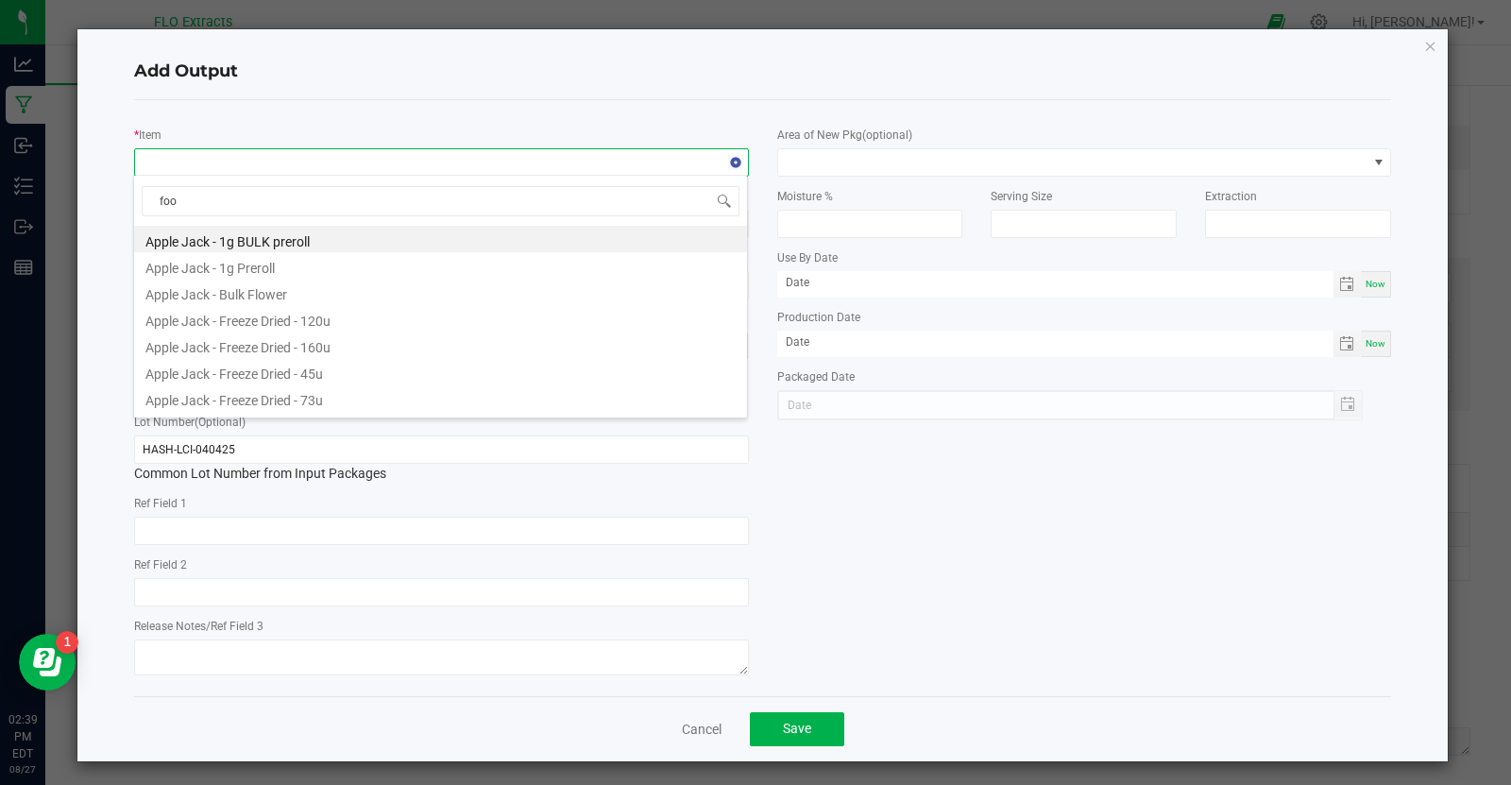
type input "food"
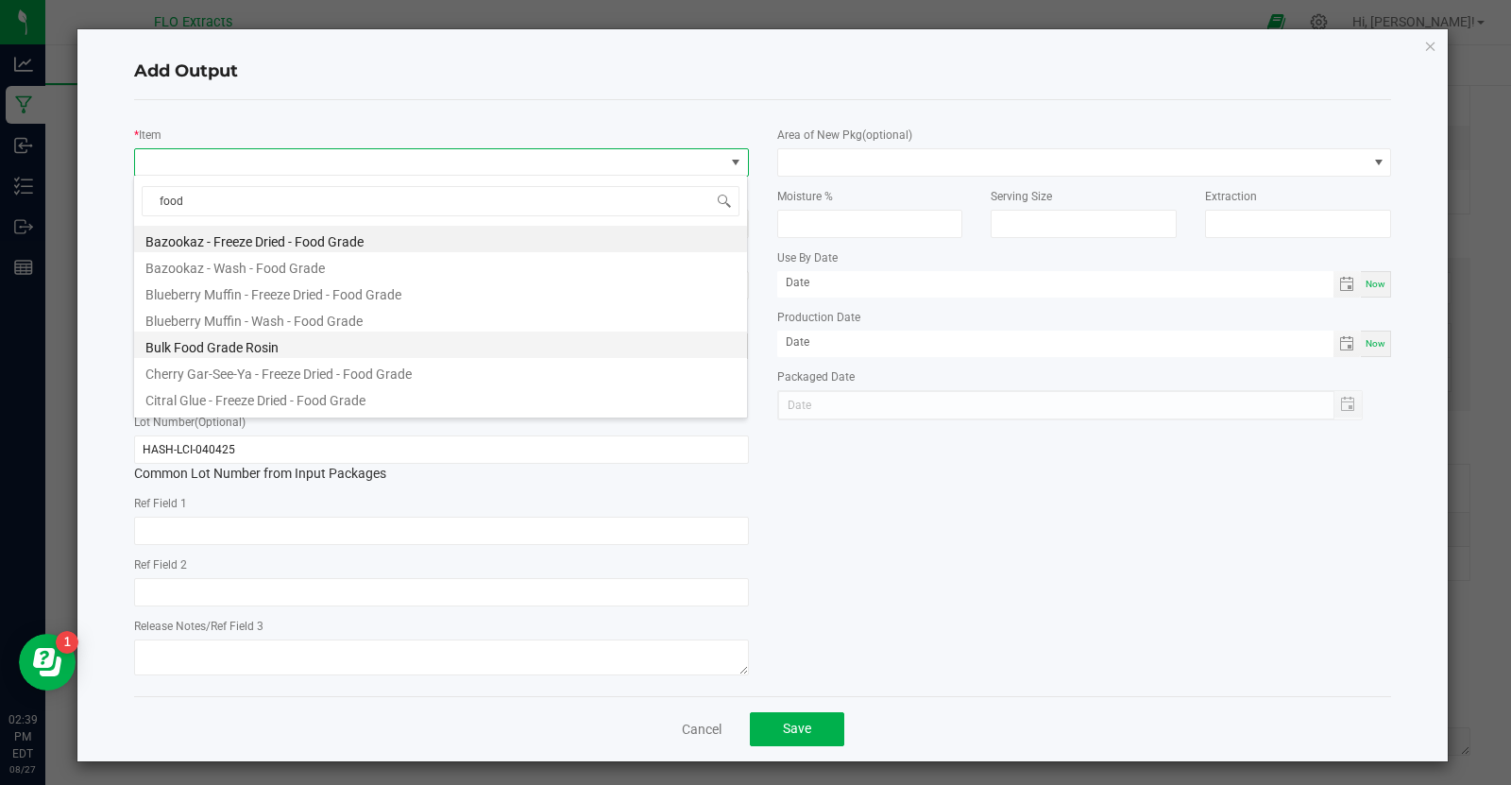
click at [172, 338] on li "Bulk Food Grade Rosin" at bounding box center [440, 345] width 613 height 26
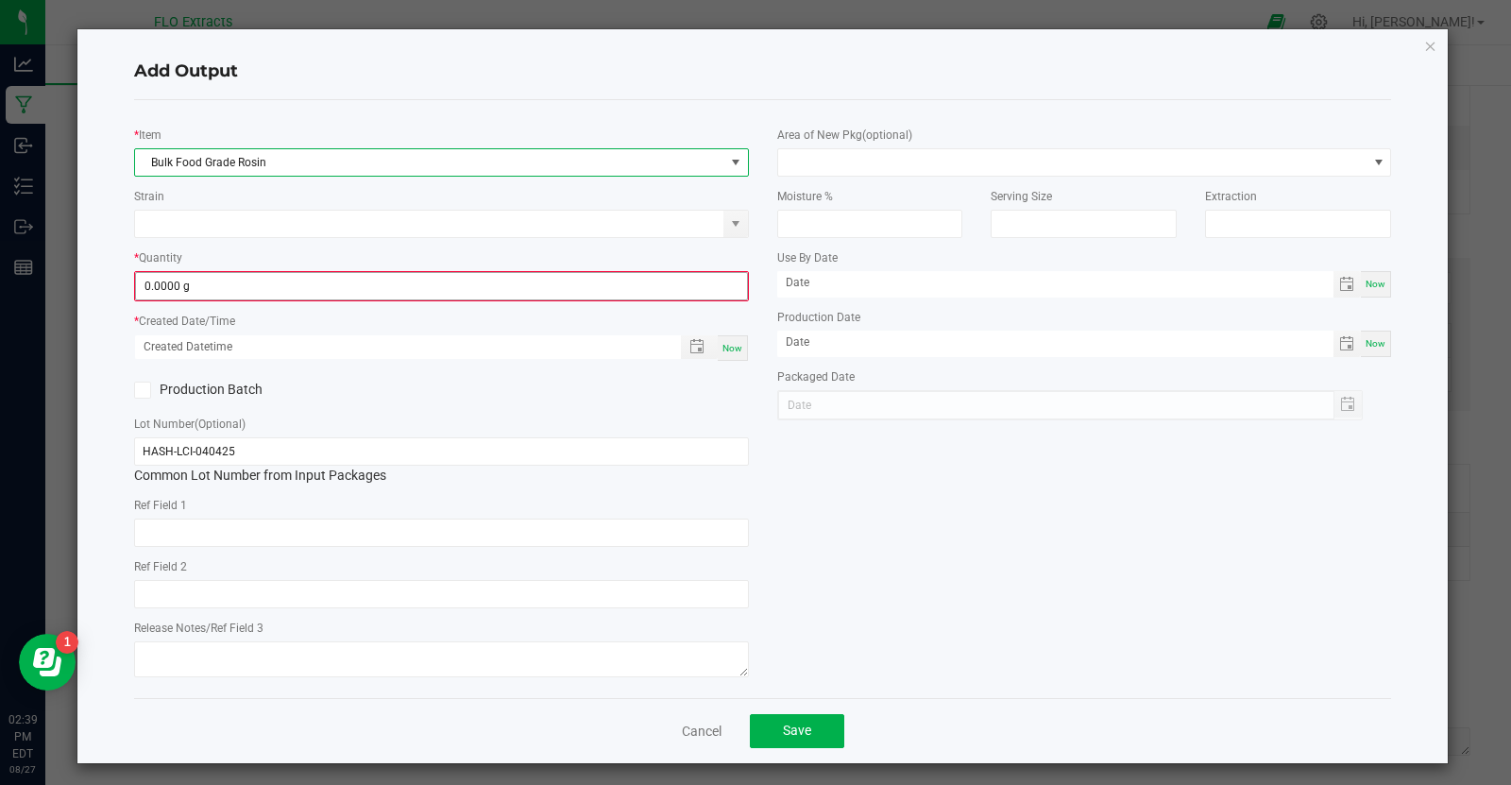
click at [270, 288] on input "0.0000 g" at bounding box center [441, 286] width 611 height 26
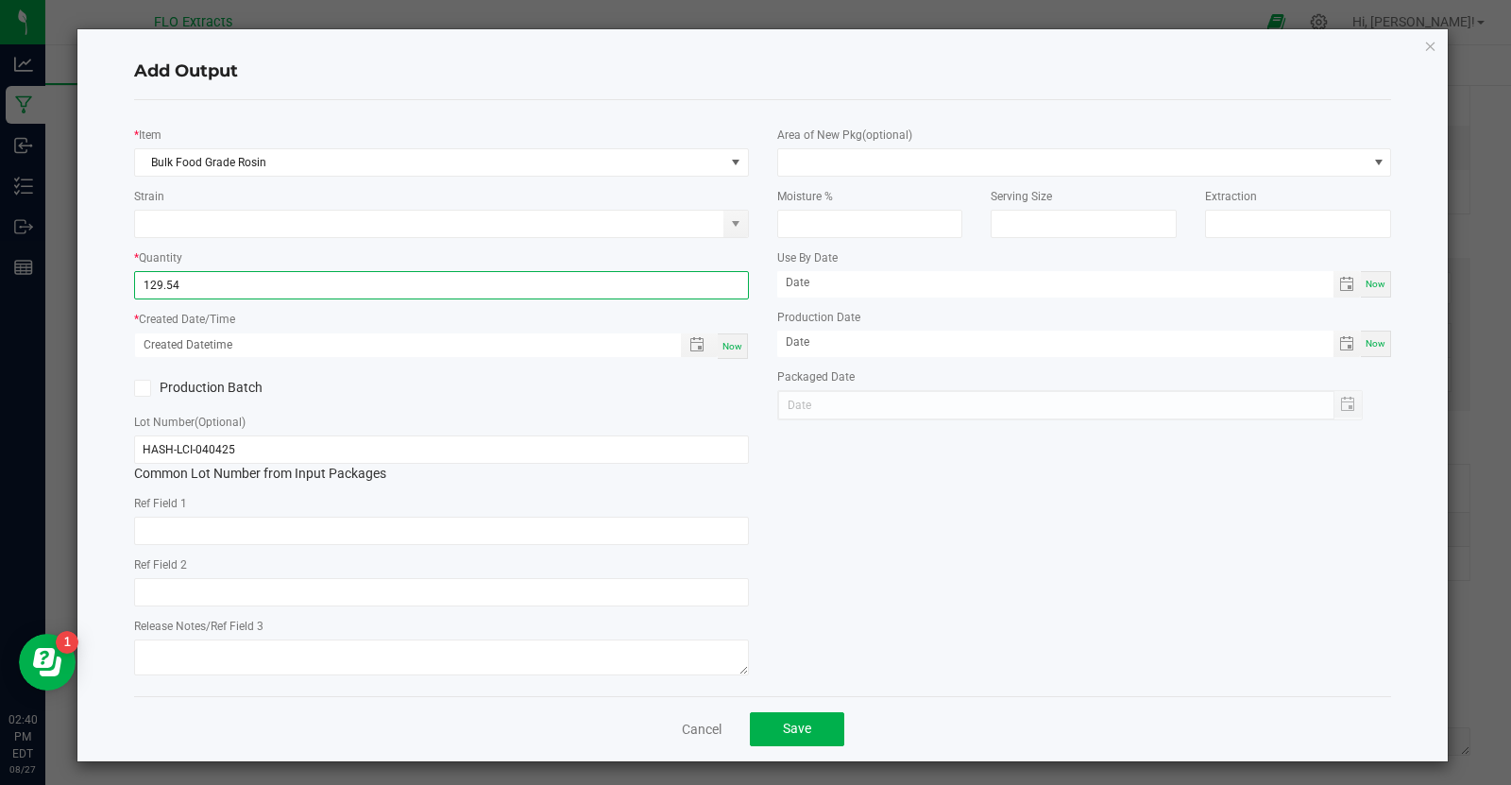
click at [727, 341] on span "Now" at bounding box center [733, 346] width 20 height 10
type input "129.5400 g"
type input "[DATE] 2:40 PM"
type input "[DATE]"
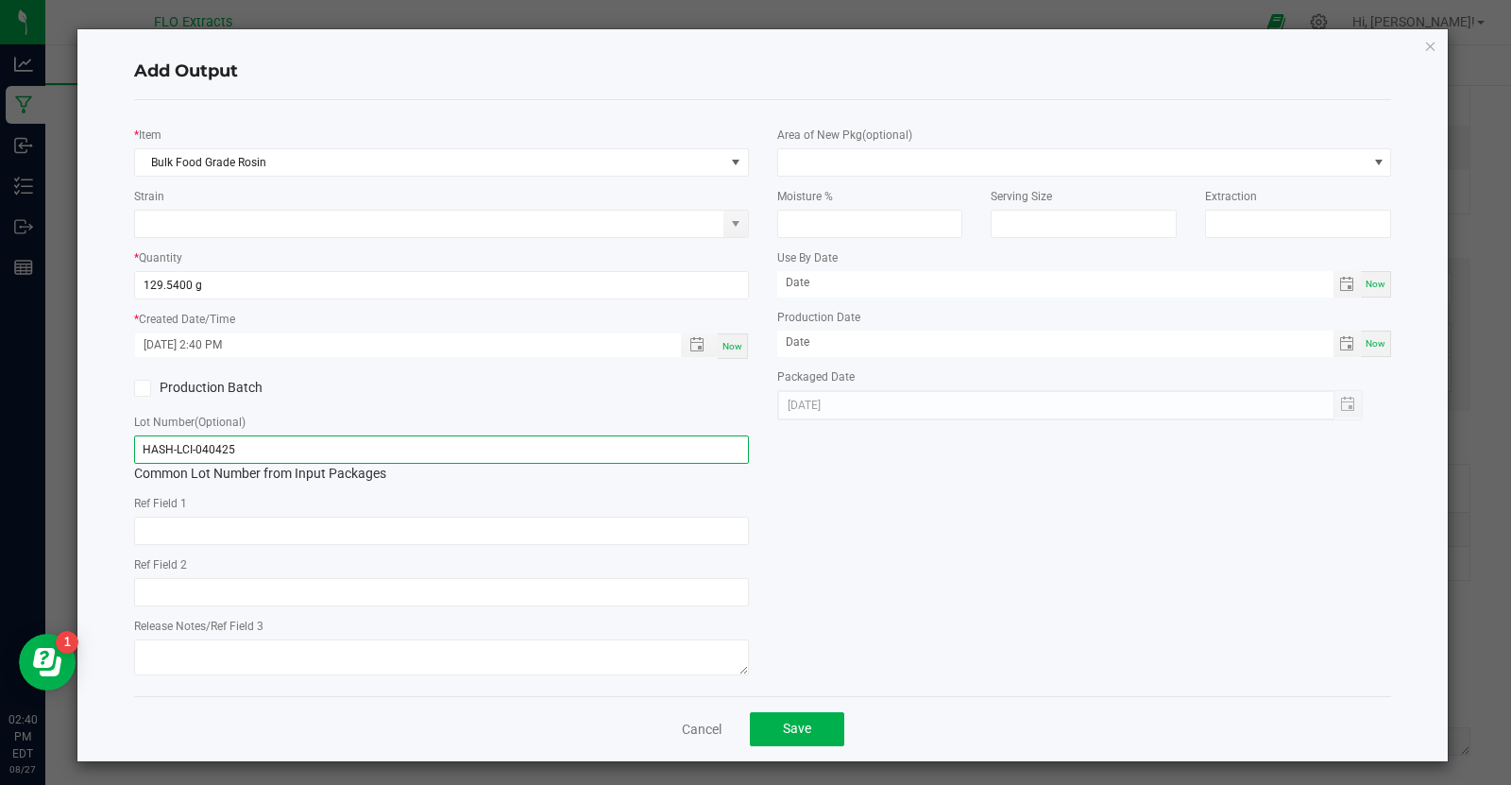
click at [290, 451] on input "HASH-LCI-040425" at bounding box center [441, 449] width 615 height 28
type input "ROSN-LCI-082725"
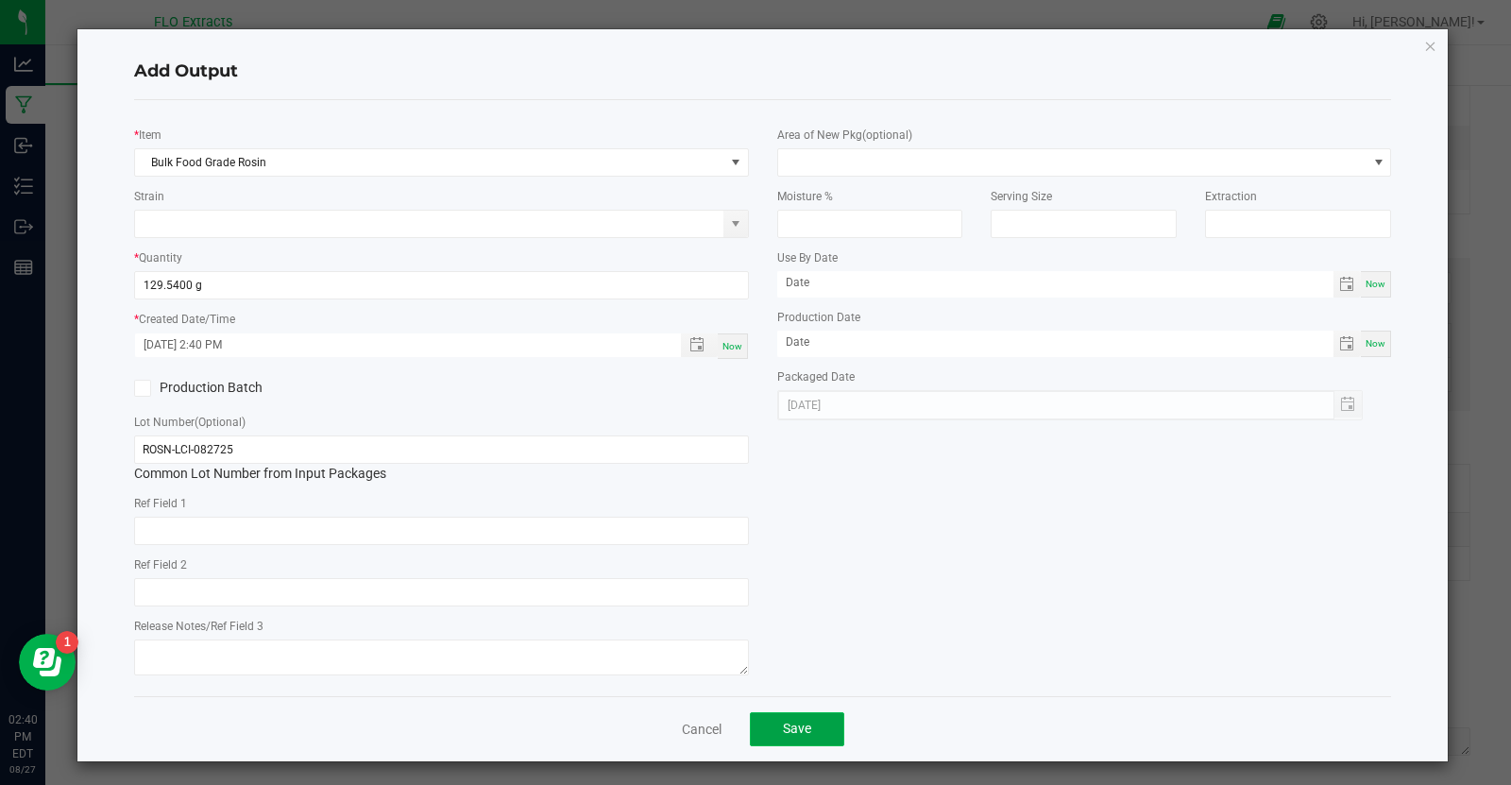
click at [781, 718] on button "Save" at bounding box center [797, 729] width 94 height 34
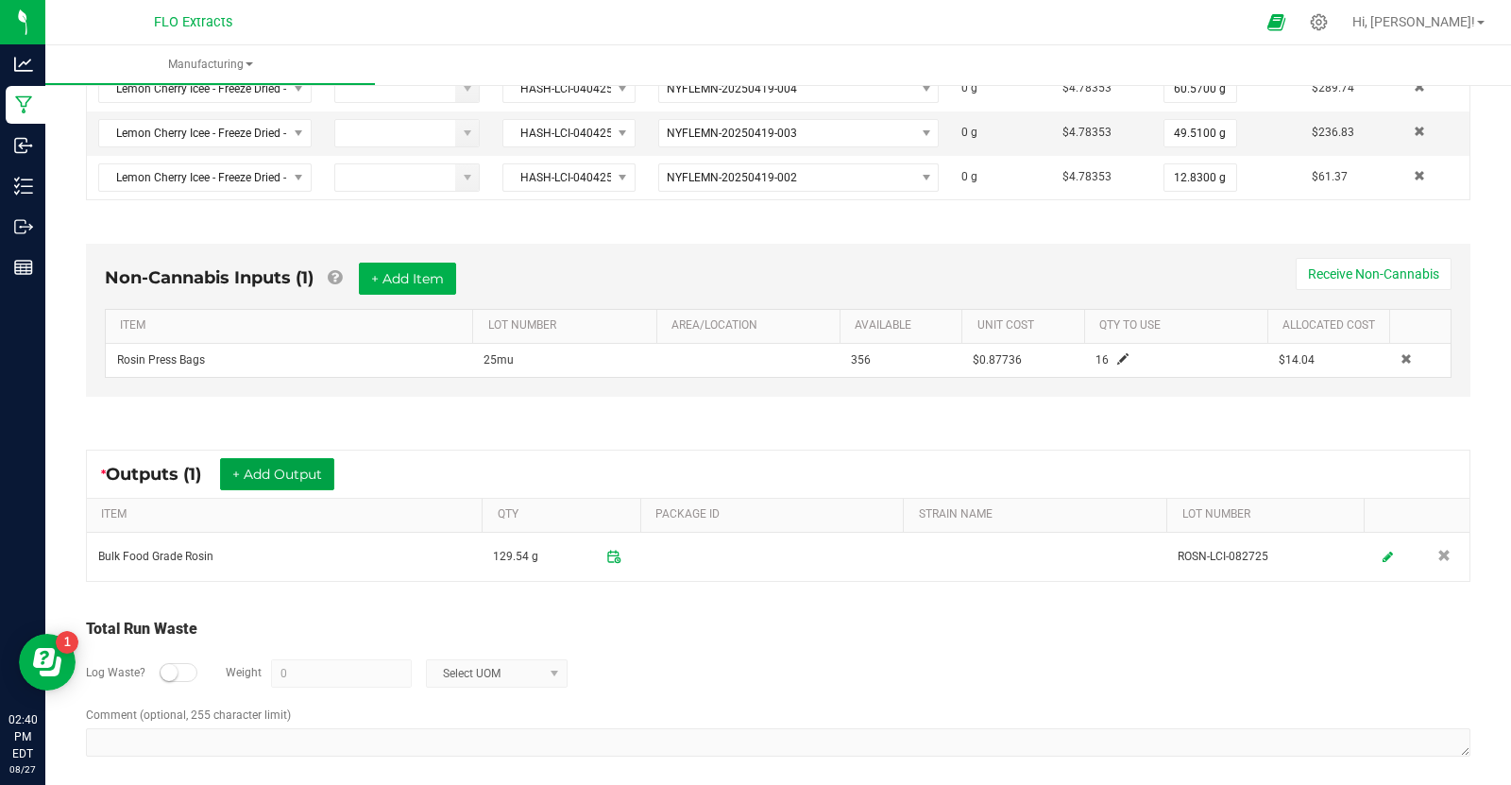
scroll to position [0, 0]
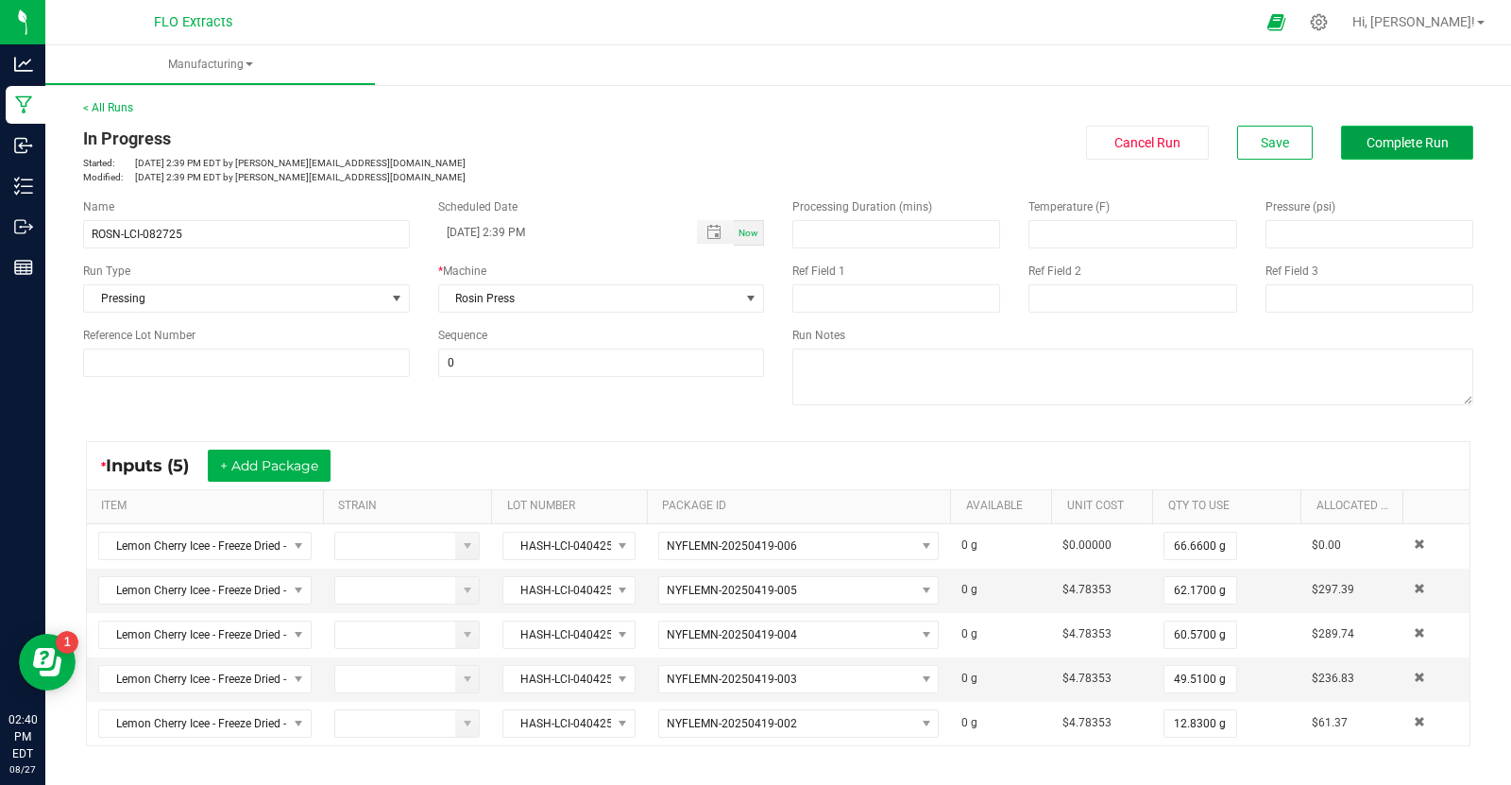
click at [1403, 141] on span "Complete Run" at bounding box center [1408, 142] width 82 height 15
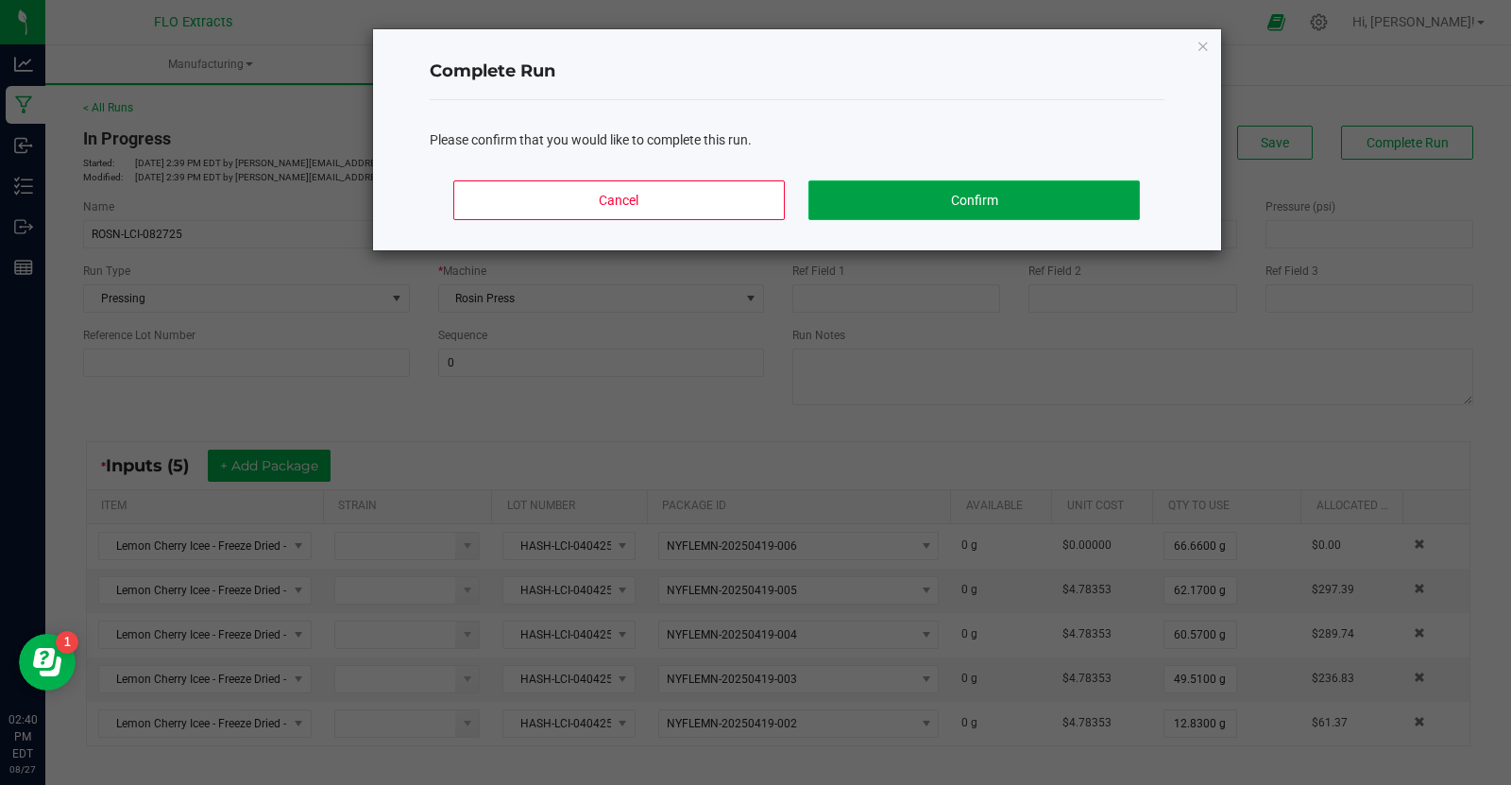
click at [1071, 192] on button "Confirm" at bounding box center [973, 200] width 331 height 40
